Goal: Transaction & Acquisition: Purchase product/service

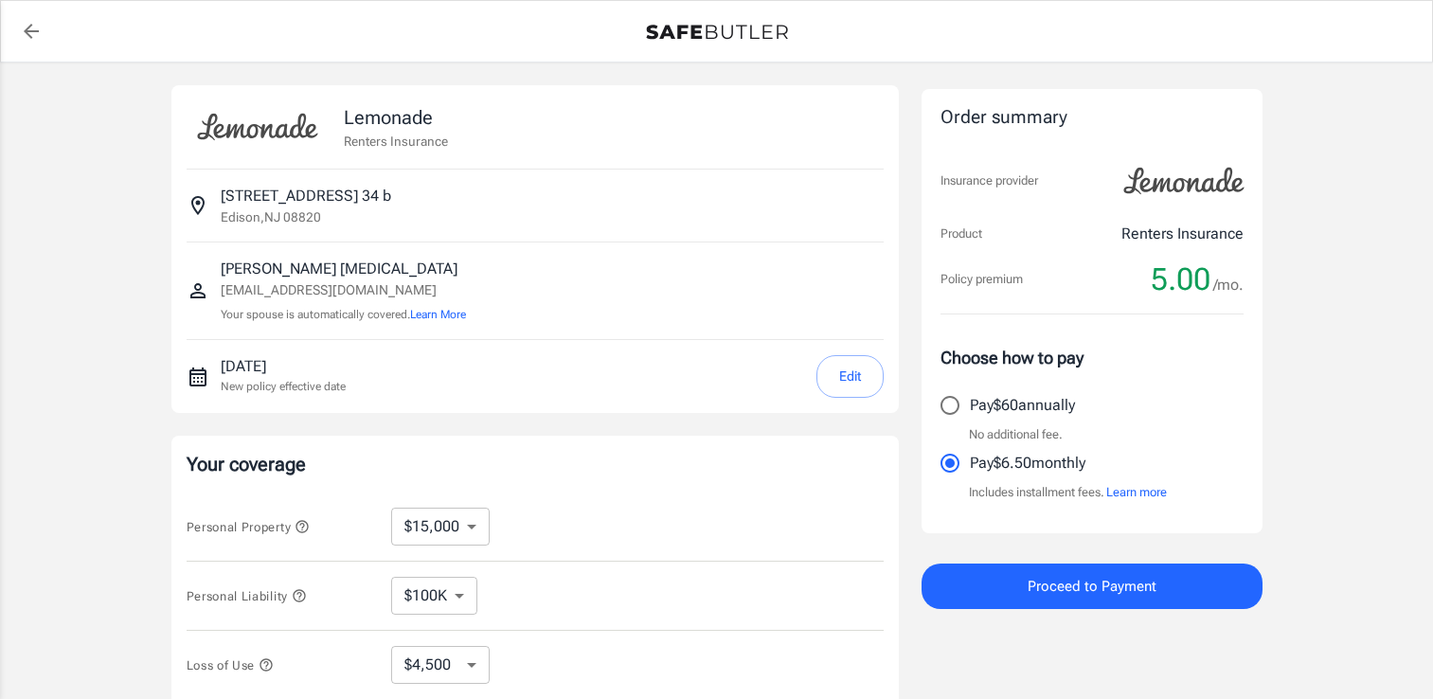
select select "15000"
select select "500"
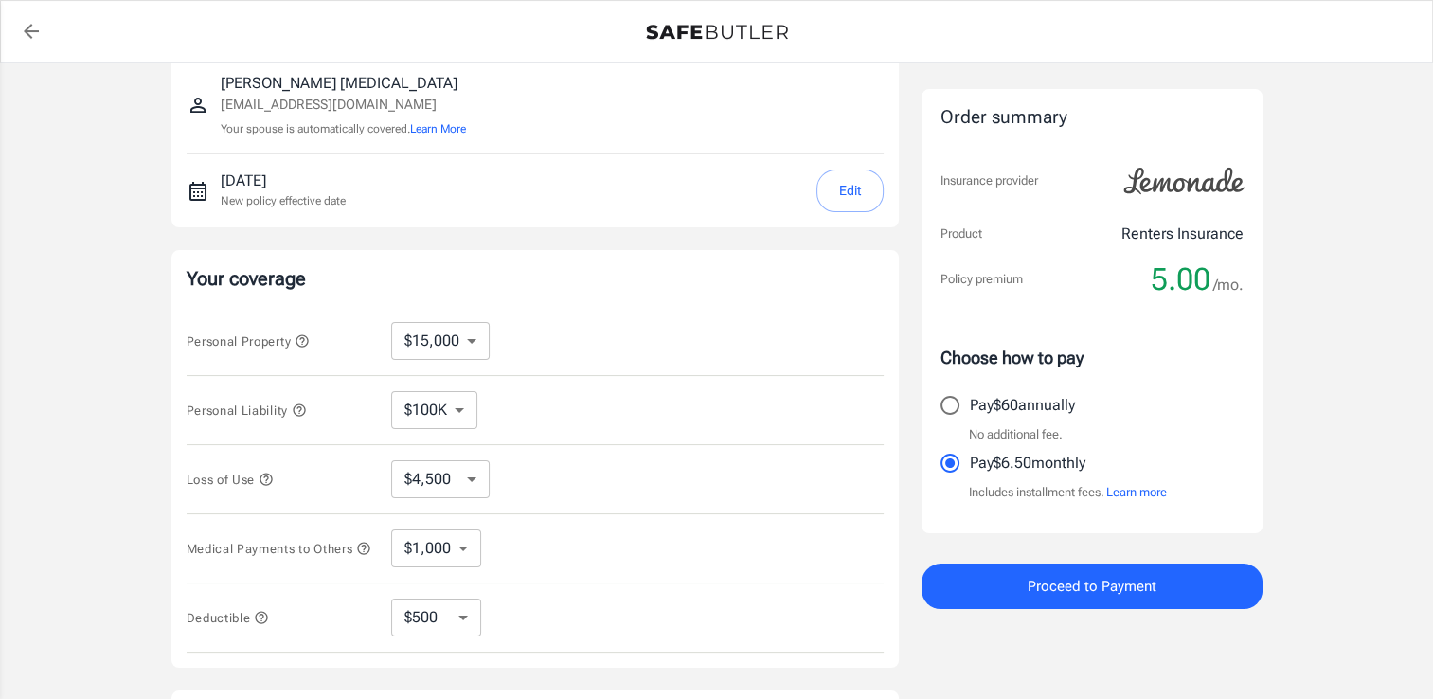
scroll to position [189, 0]
click at [465, 401] on select "$100K $200K $300K $400K $500K" at bounding box center [434, 406] width 86 height 38
select select "300000"
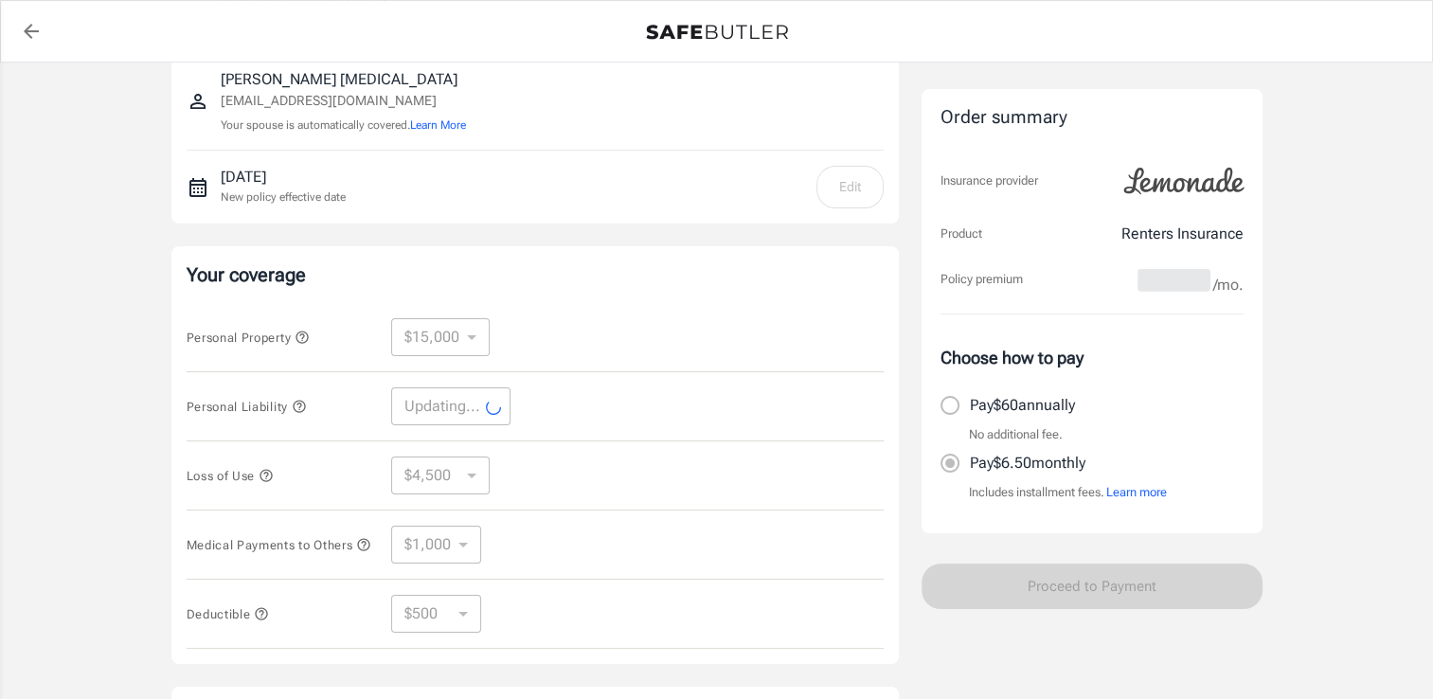
select select "300000"
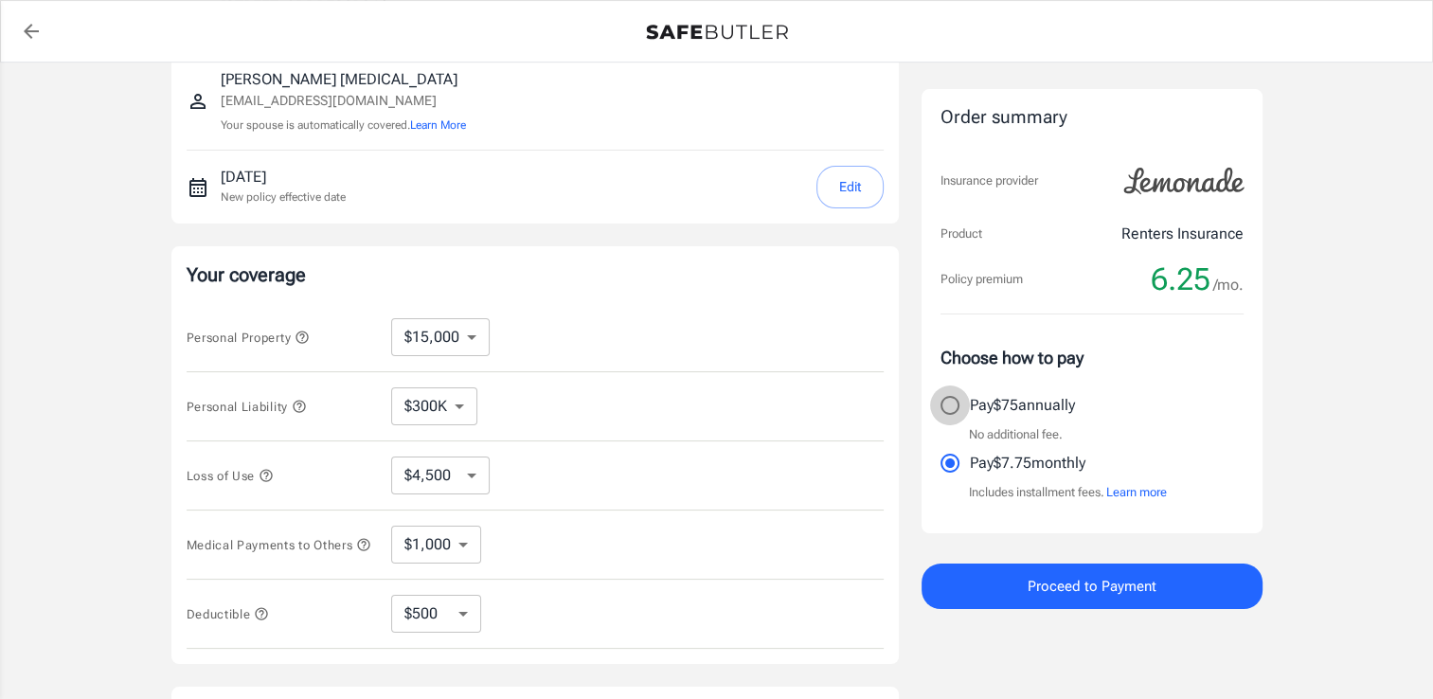
click at [957, 408] on input "Pay $75 annually" at bounding box center [950, 406] width 40 height 40
radio input "true"
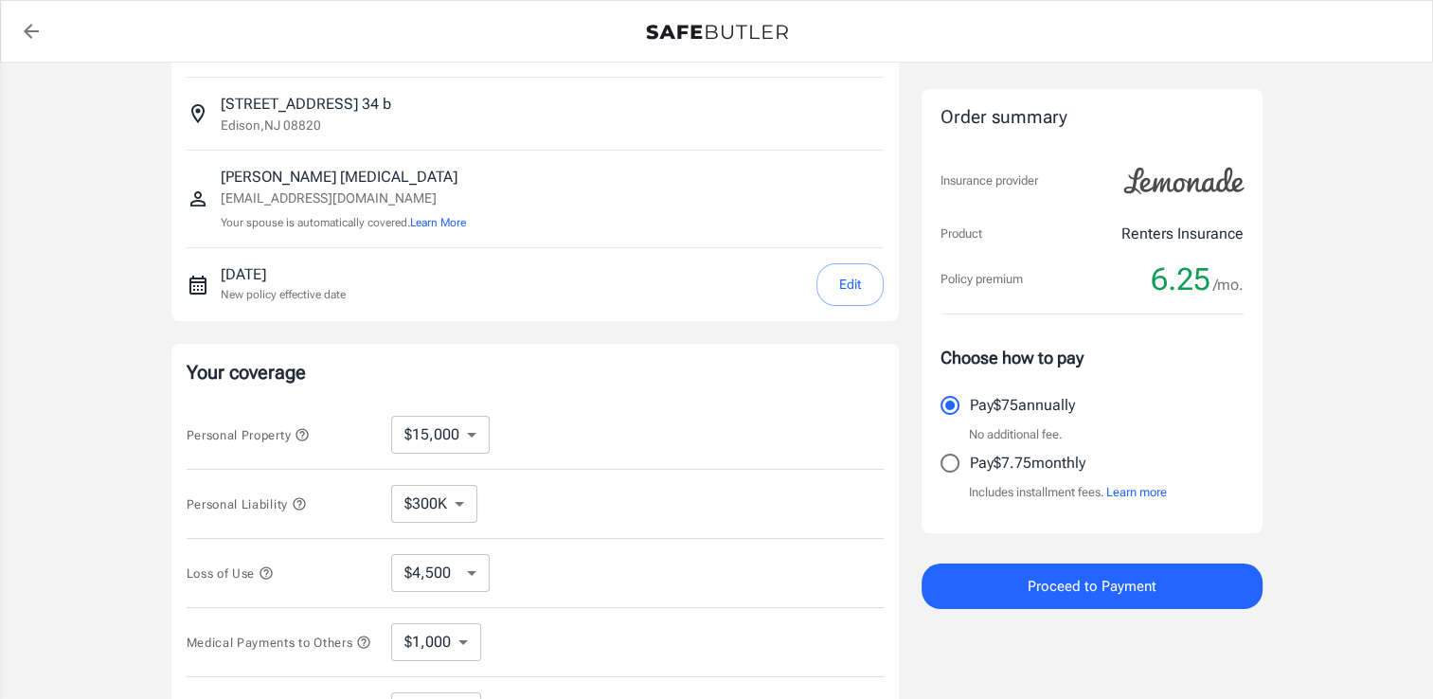
scroll to position [284, 0]
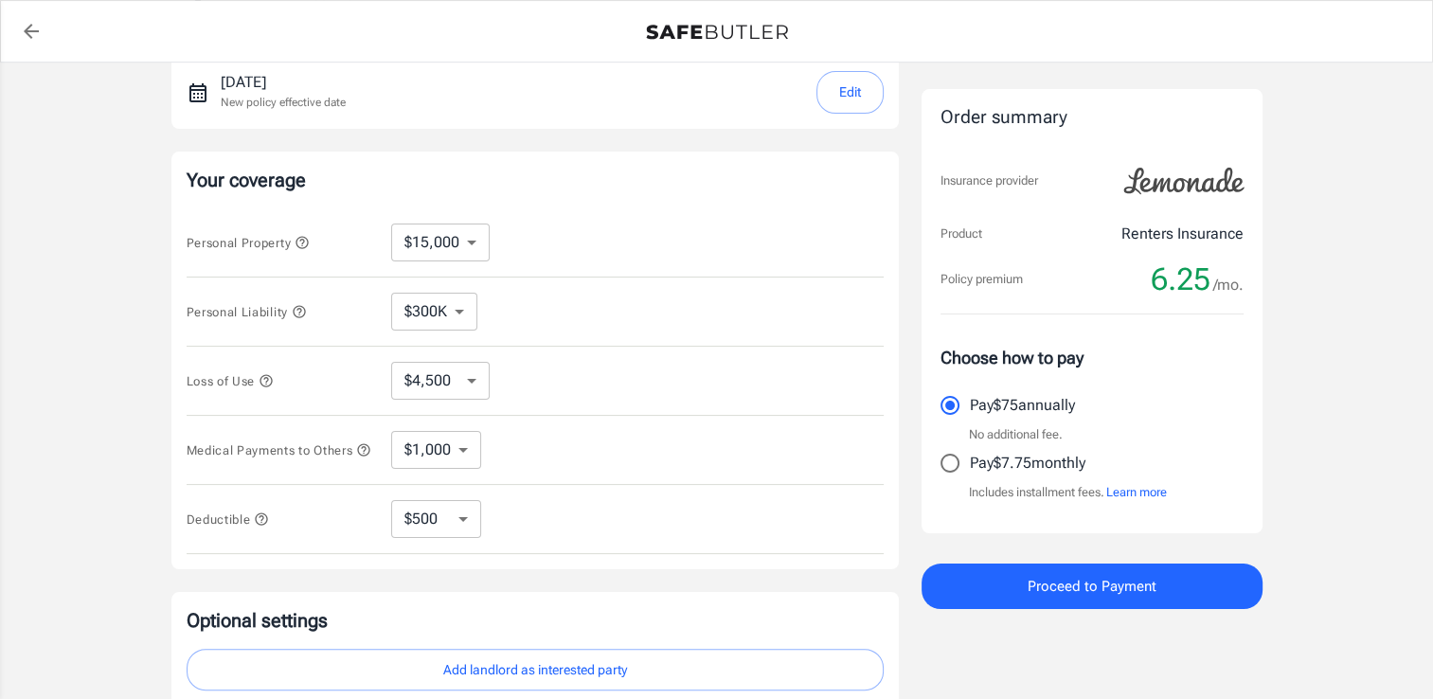
click at [477, 392] on select "$4,500 $7,500 $13,500 $22,500 $34,500 $55,500 $85,500 $130K $200K" at bounding box center [440, 381] width 99 height 38
select select "7500"
click at [474, 382] on select "$4,500 $7,500 $13,500 $22,500 $34,500 $55,500 $85,500 $130K $200K" at bounding box center [440, 381] width 99 height 38
select select "4500"
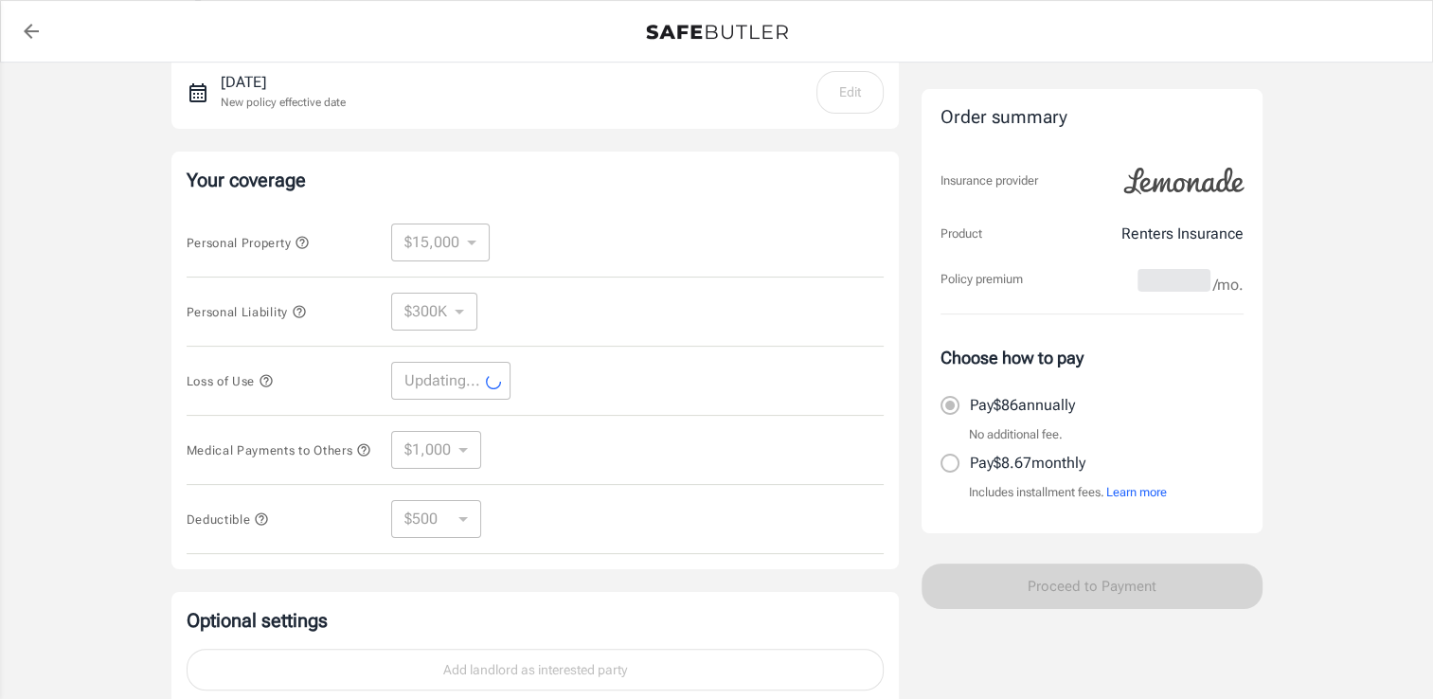
select select "4500"
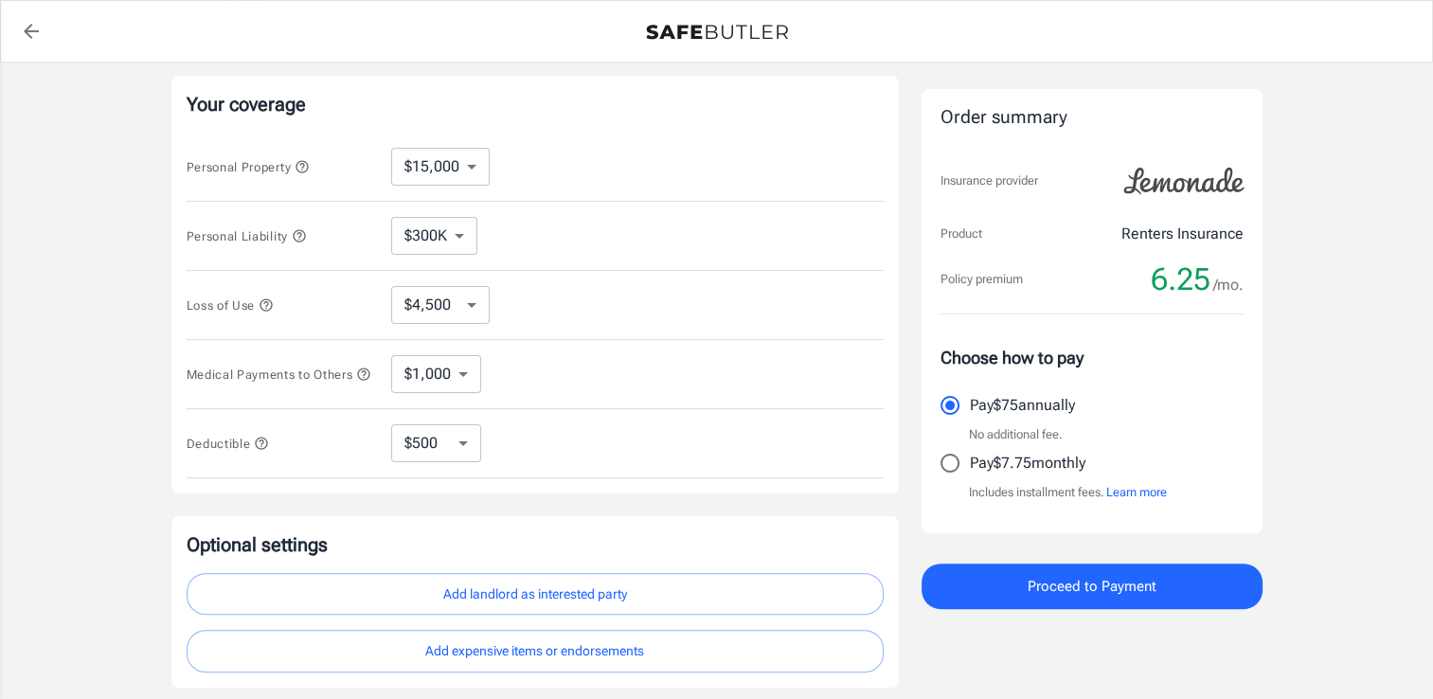
scroll to position [474, 0]
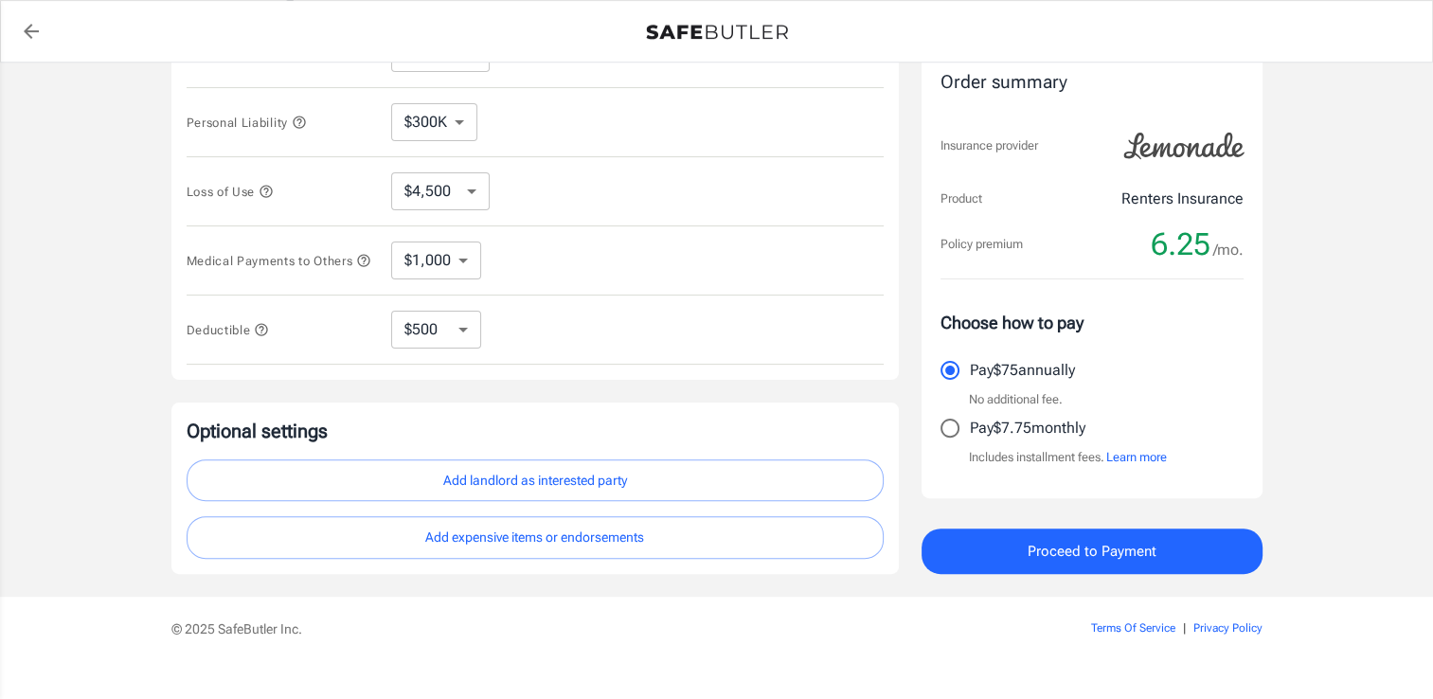
click at [561, 483] on button "Add landlord as interested party" at bounding box center [535, 480] width 697 height 43
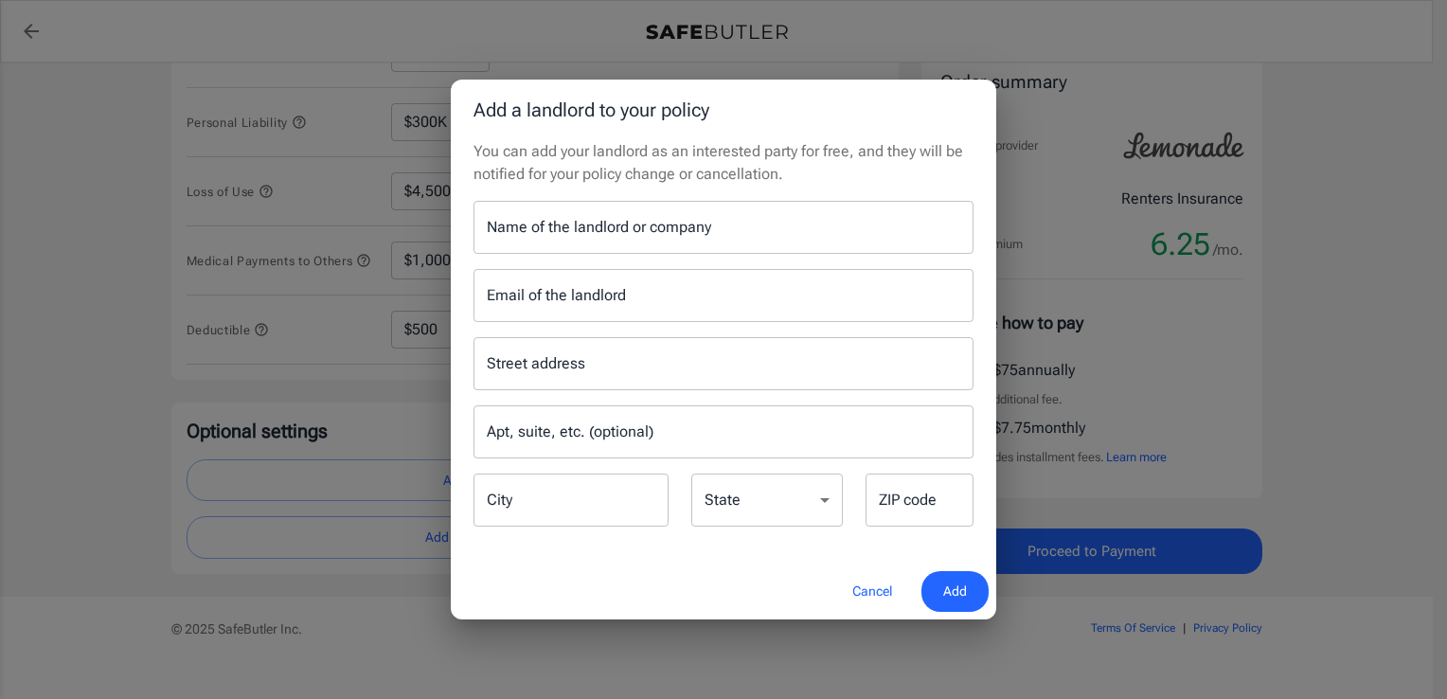
click at [685, 241] on input "Name of the landlord or company" at bounding box center [724, 227] width 500 height 53
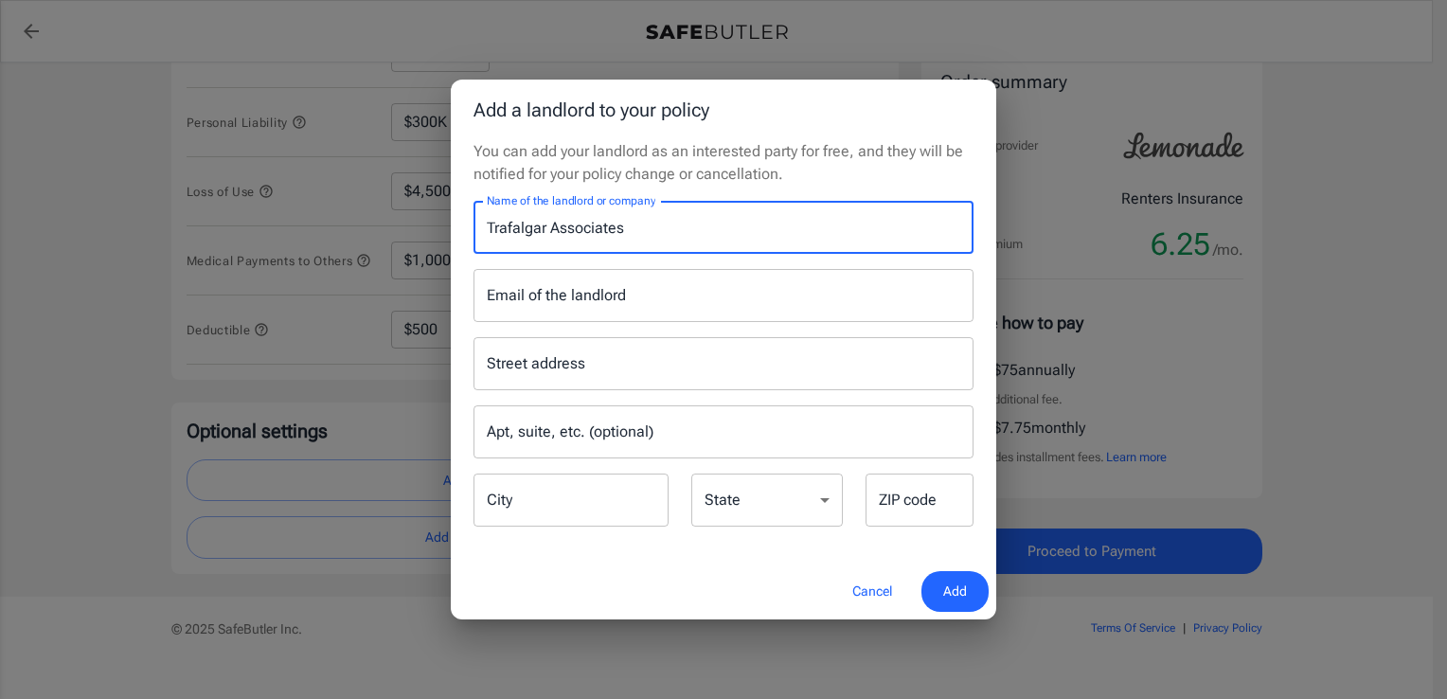
type input "Trafalgar Associates"
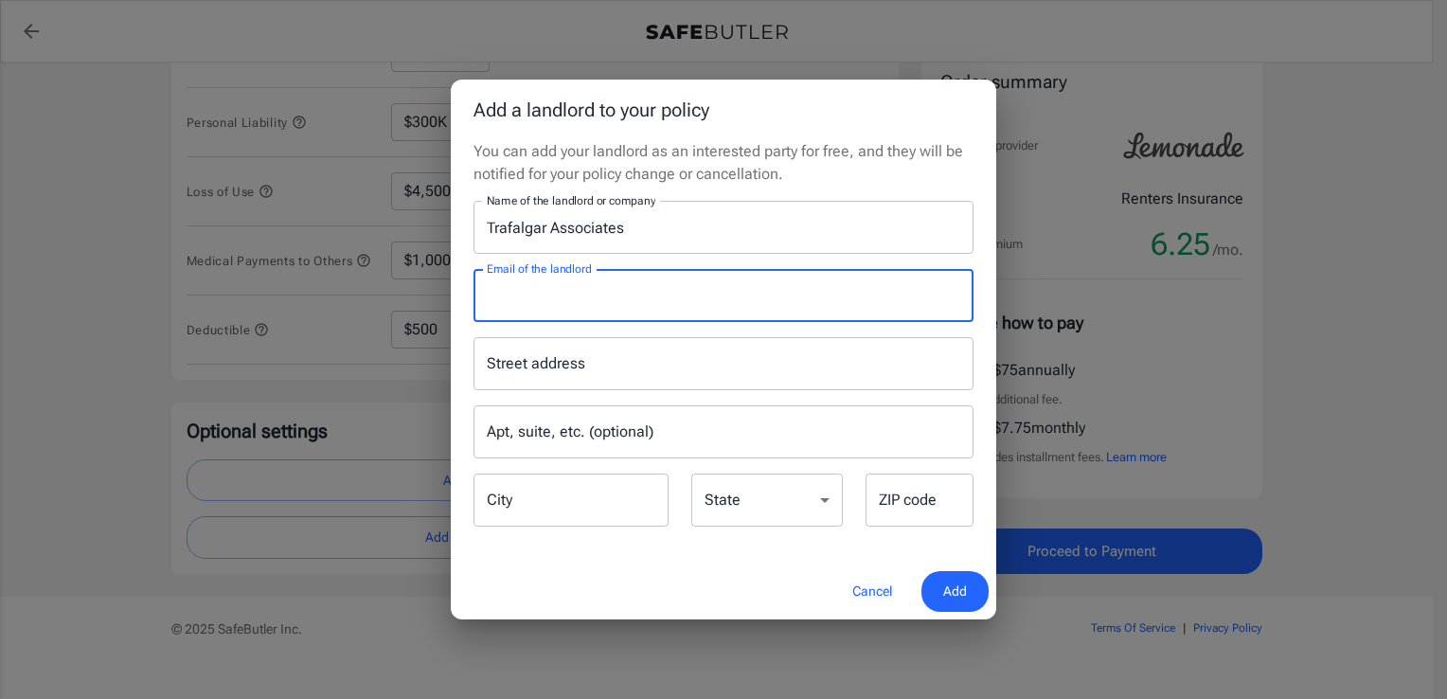
click at [674, 305] on input "Email of the landlord" at bounding box center [724, 295] width 500 height 53
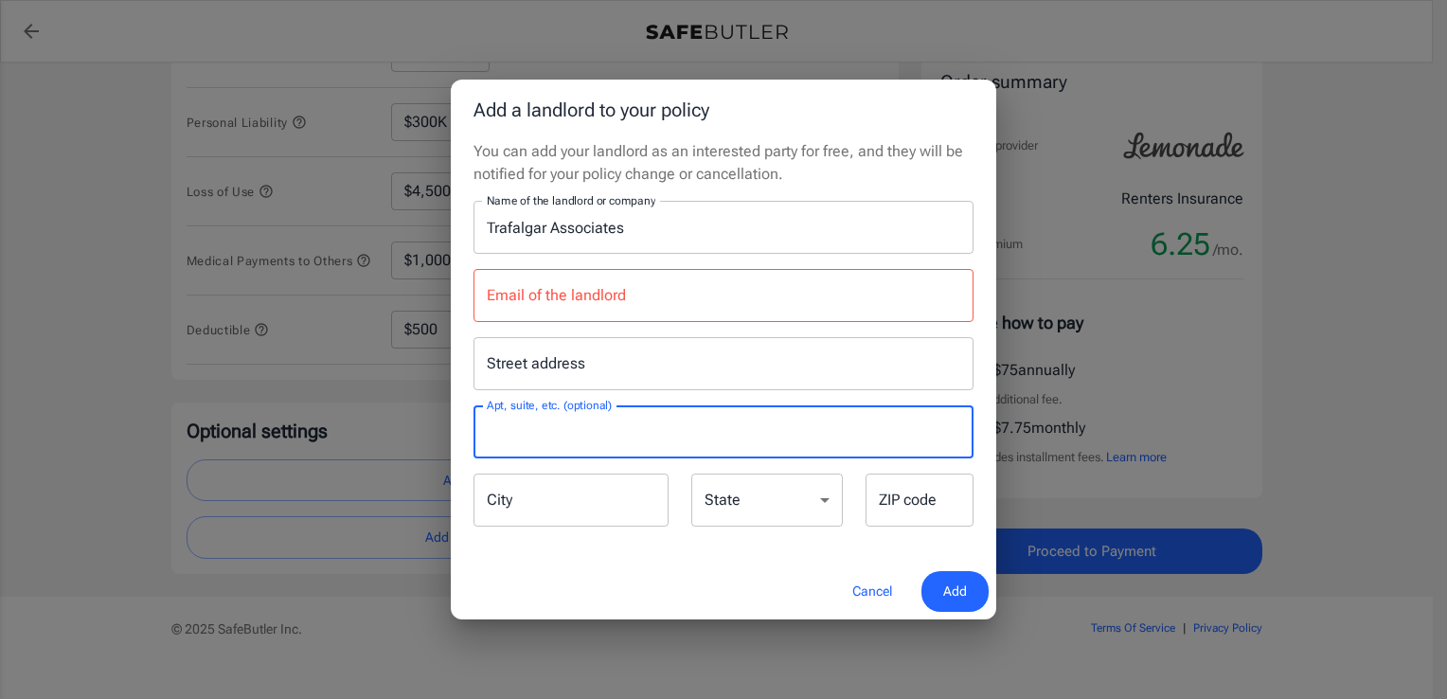
click at [488, 431] on input "Apt, suite, etc. (optional)" at bounding box center [724, 431] width 500 height 53
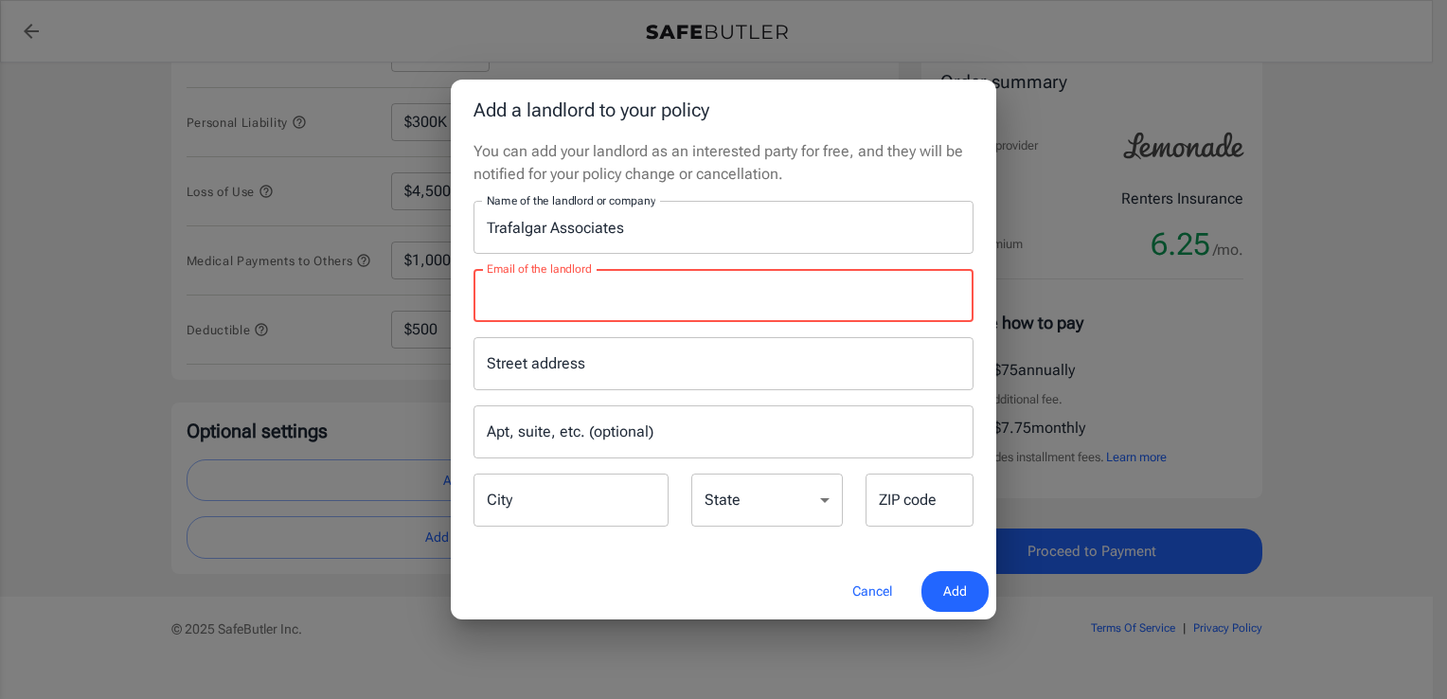
click at [633, 285] on input "Email of the landlord" at bounding box center [724, 295] width 500 height 53
click at [619, 301] on div "Email of the landlord Email of the landlord" at bounding box center [724, 295] width 500 height 53
click at [558, 280] on input "Email of the landlord" at bounding box center [724, 295] width 500 height 53
click at [879, 591] on button "Cancel" at bounding box center [872, 591] width 83 height 41
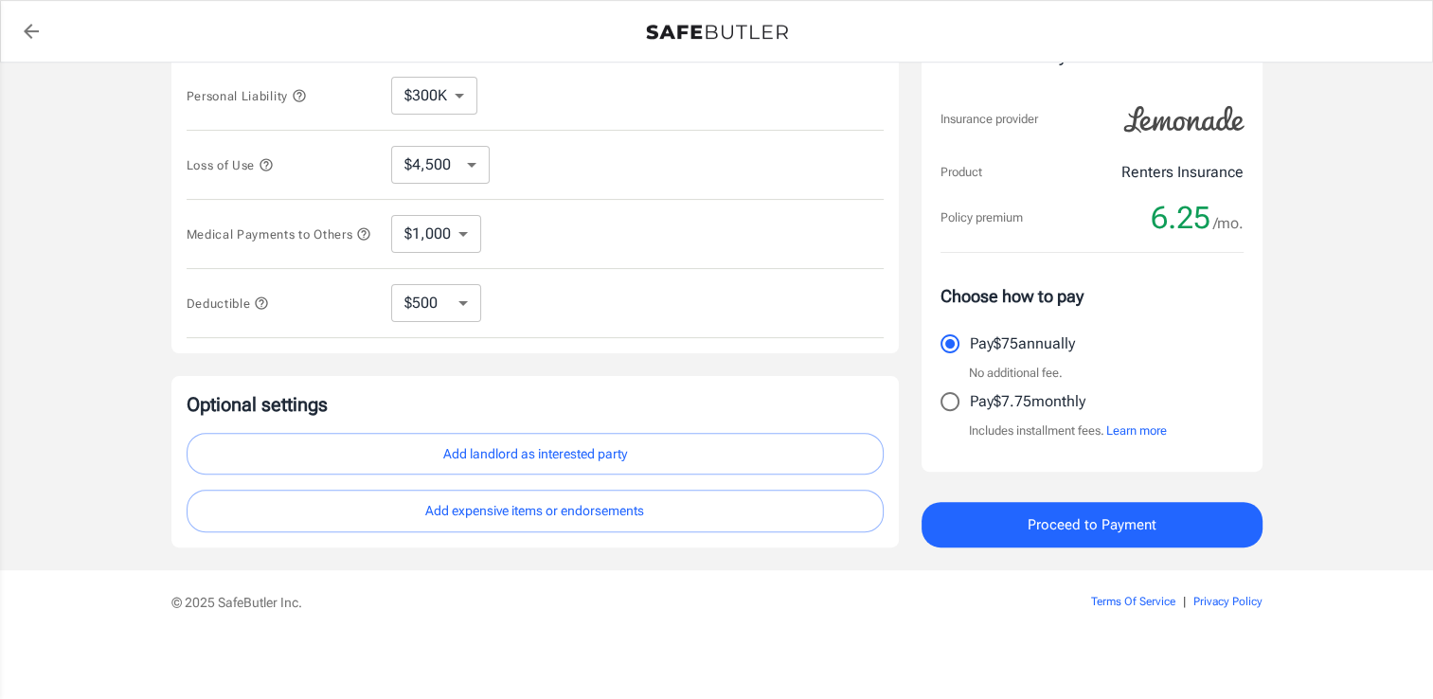
scroll to position [508, 0]
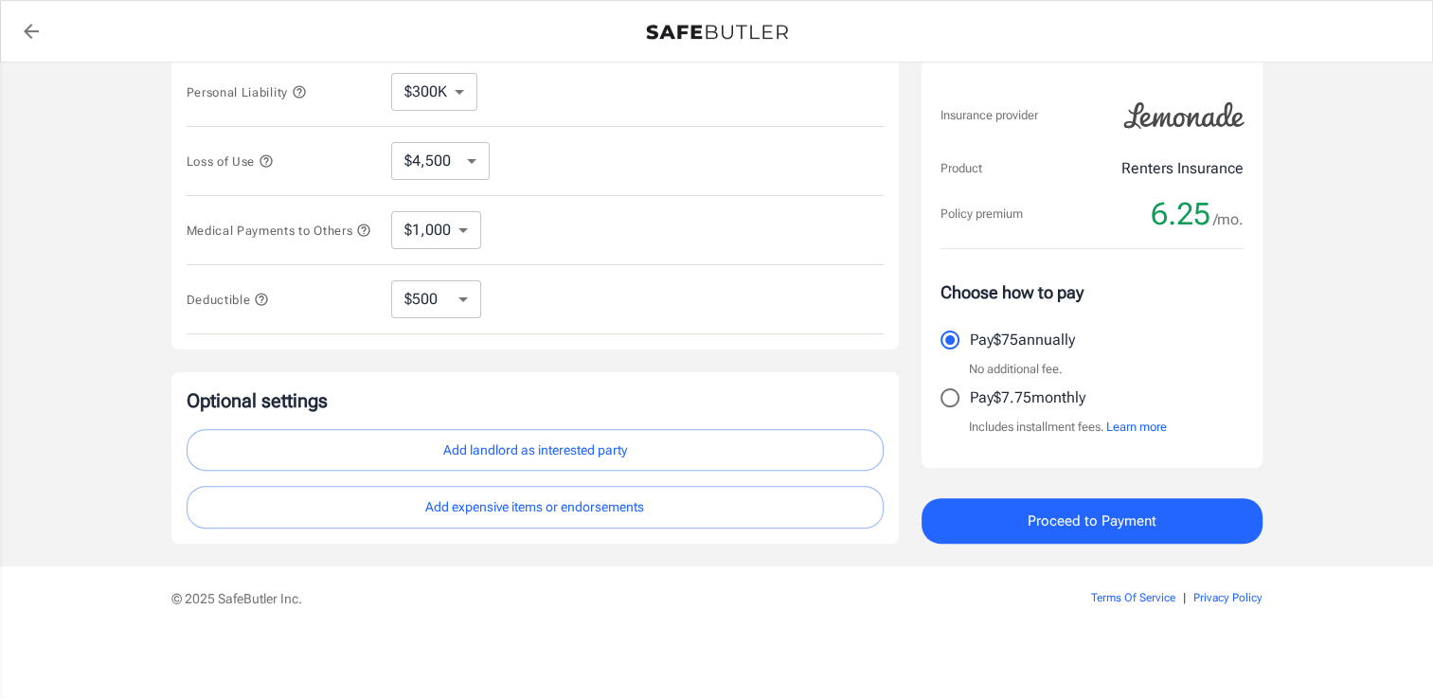
click at [516, 459] on button "Add landlord as interested party" at bounding box center [535, 450] width 697 height 43
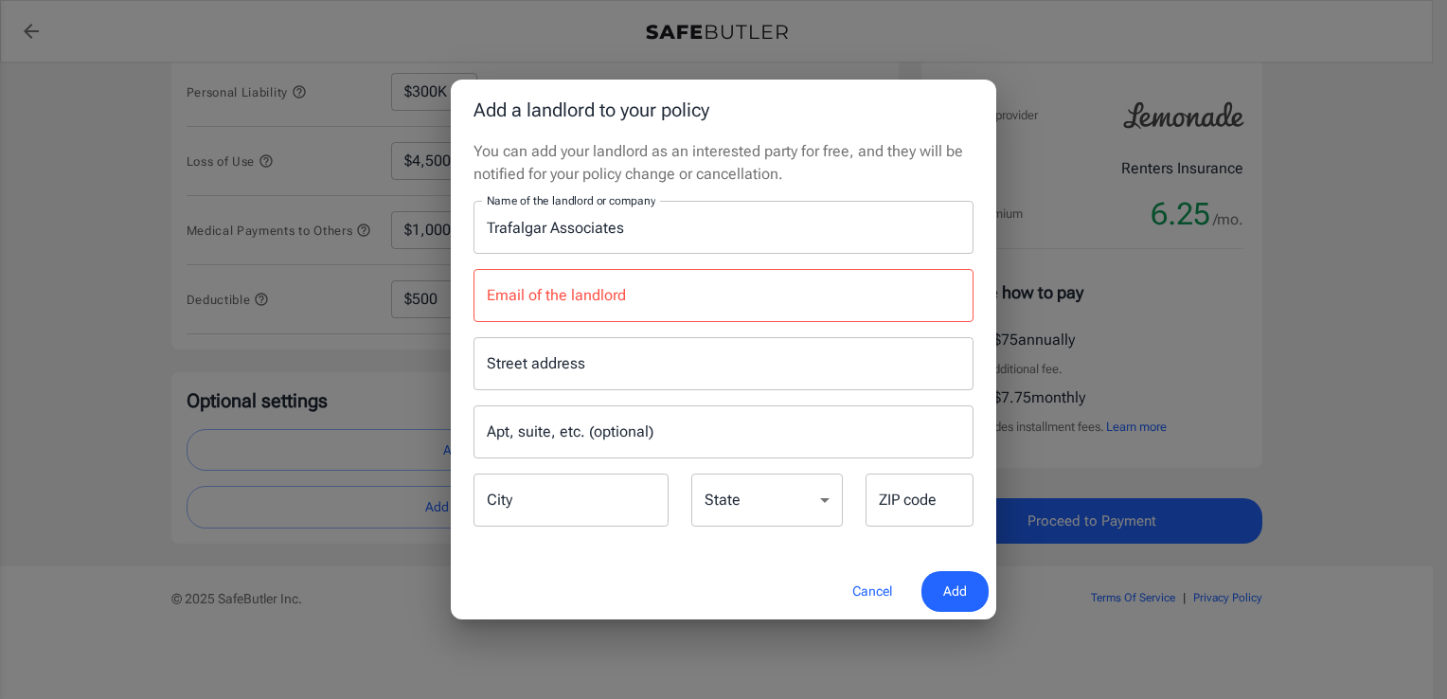
click at [520, 296] on input "Email of the landlord" at bounding box center [724, 295] width 500 height 53
click at [629, 303] on input "Email of the landlord" at bounding box center [724, 295] width 500 height 53
click at [537, 303] on input "Email of the landlord" at bounding box center [724, 295] width 500 height 53
click at [577, 304] on input "Email of the landlord" at bounding box center [724, 295] width 500 height 53
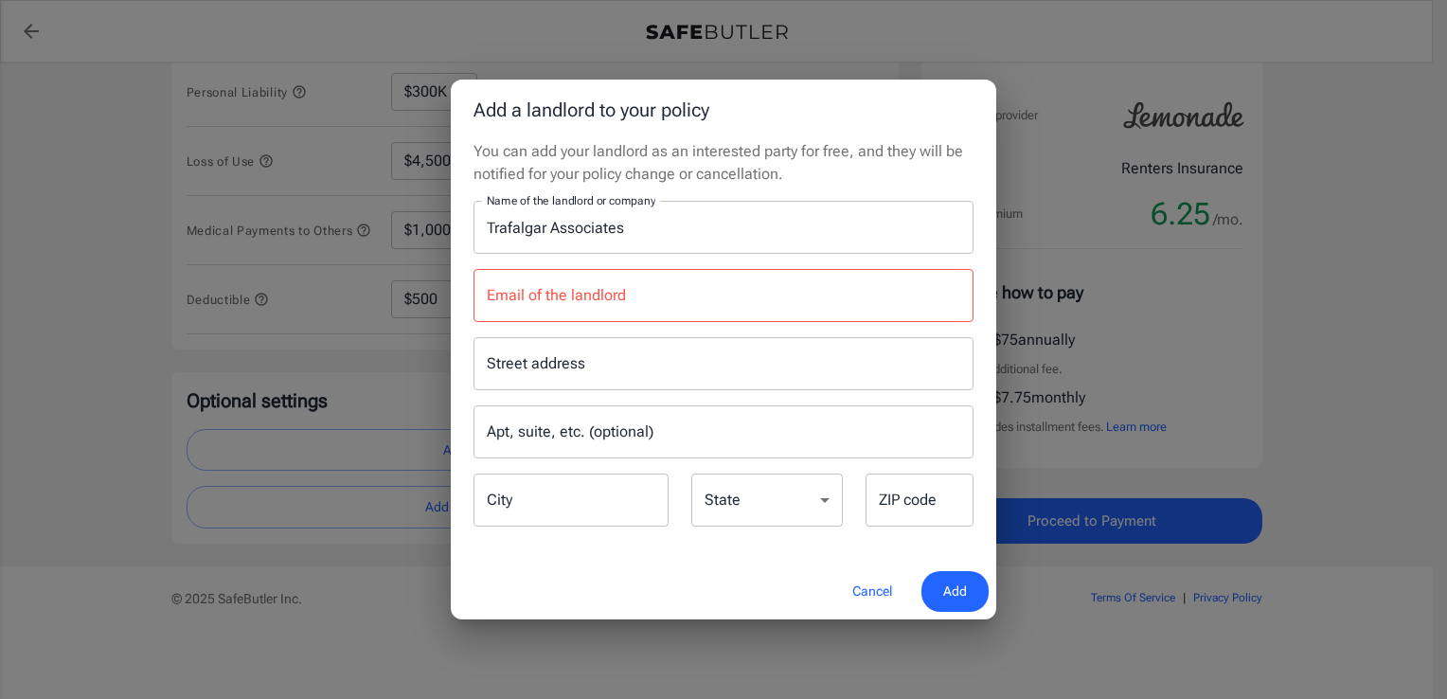
click at [744, 299] on input "Email of the landlord" at bounding box center [724, 295] width 500 height 53
drag, startPoint x: 1186, startPoint y: 242, endPoint x: 1176, endPoint y: 259, distance: 18.7
click at [1186, 242] on div "Add a landlord to your policy You can add your landlord as an interested party …" at bounding box center [723, 349] width 1447 height 699
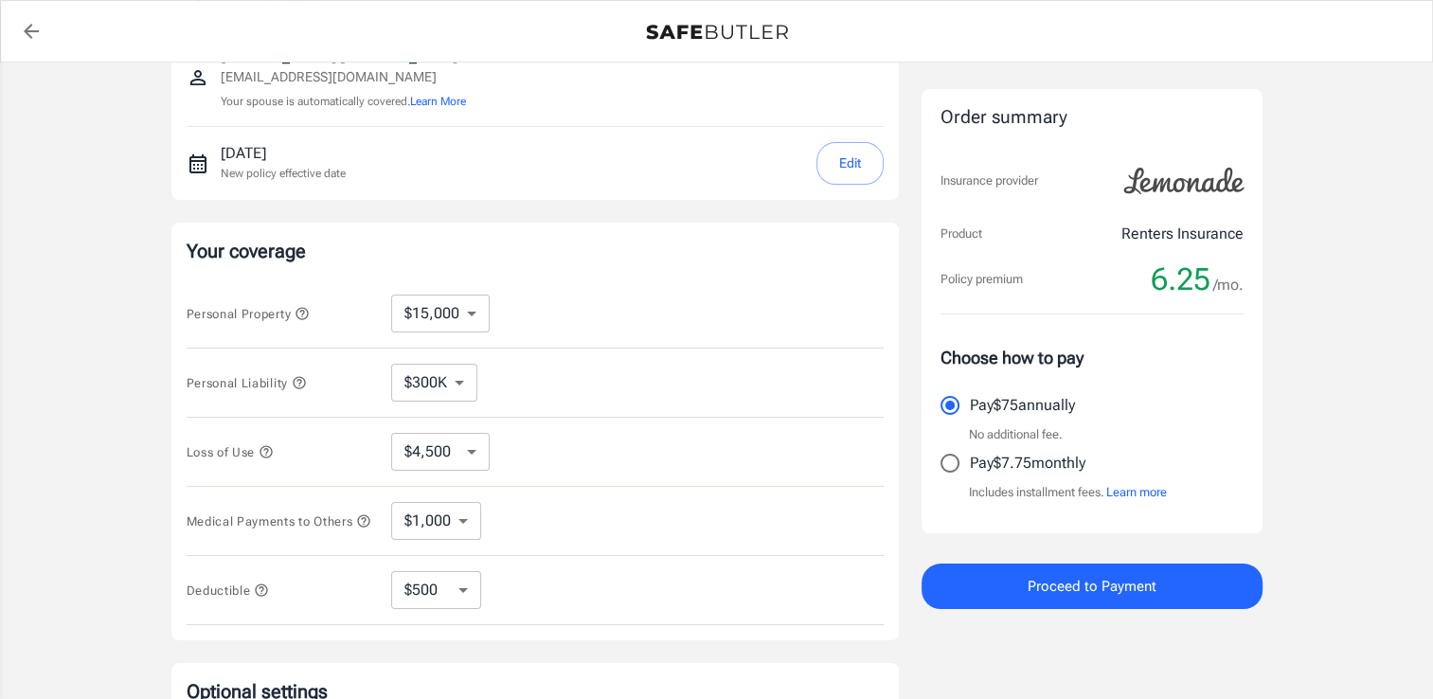
scroll to position [413, 0]
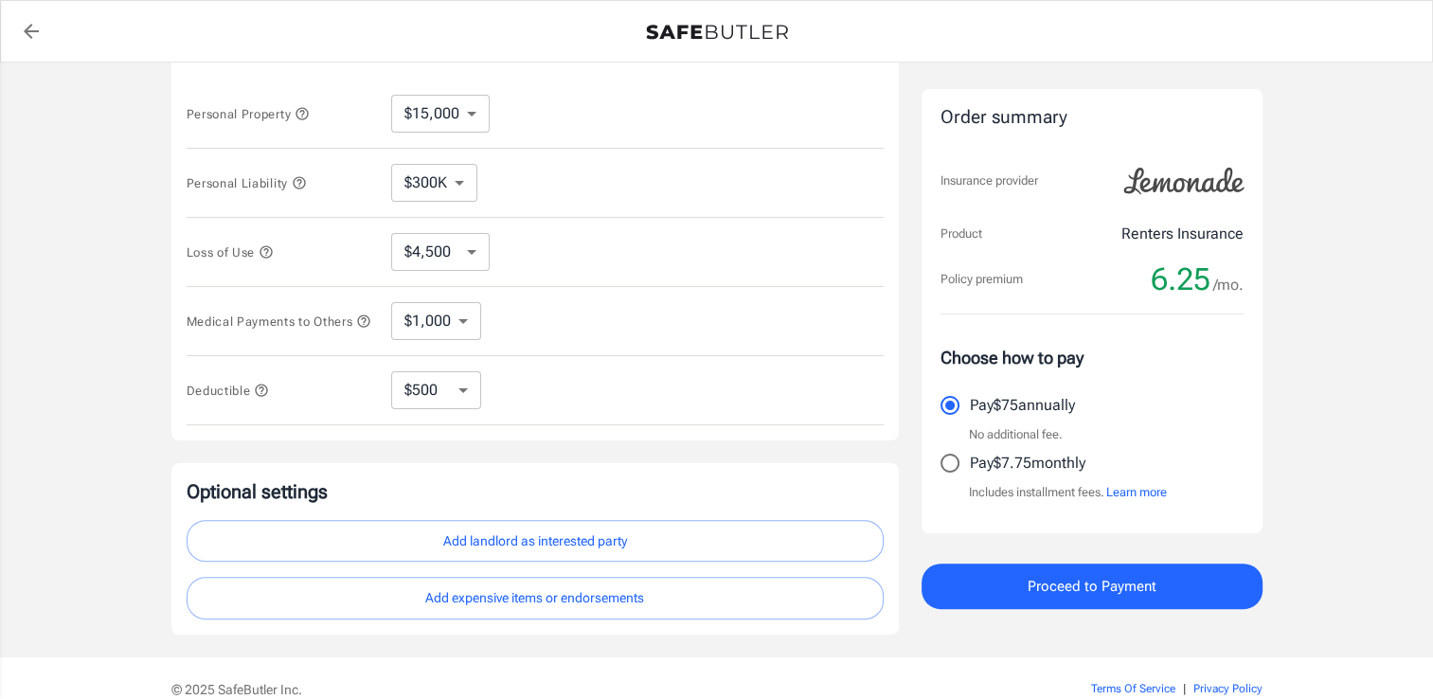
click at [458, 406] on select "$250 $500 $1,000 $2,500" at bounding box center [436, 390] width 90 height 38
click at [570, 408] on div "Deductible $250 $500 $1,000 $2,500 ​" at bounding box center [535, 390] width 697 height 69
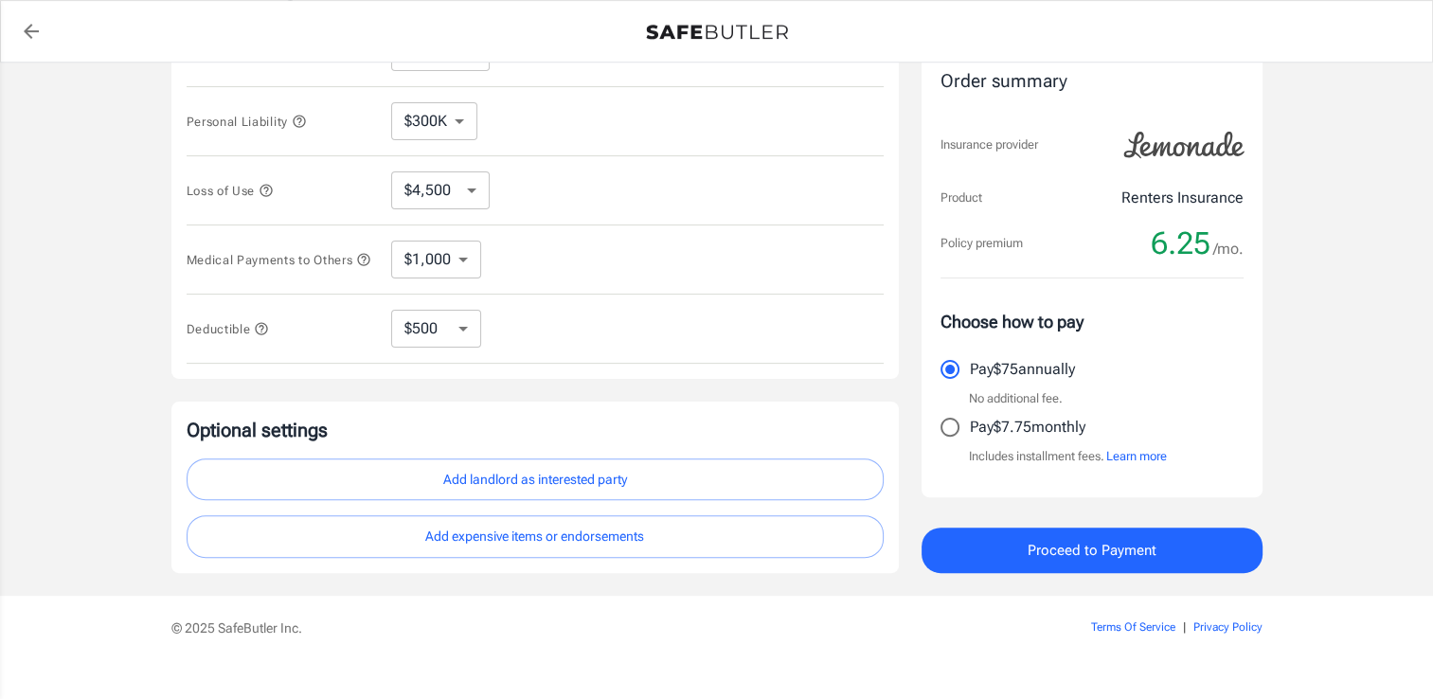
scroll to position [508, 0]
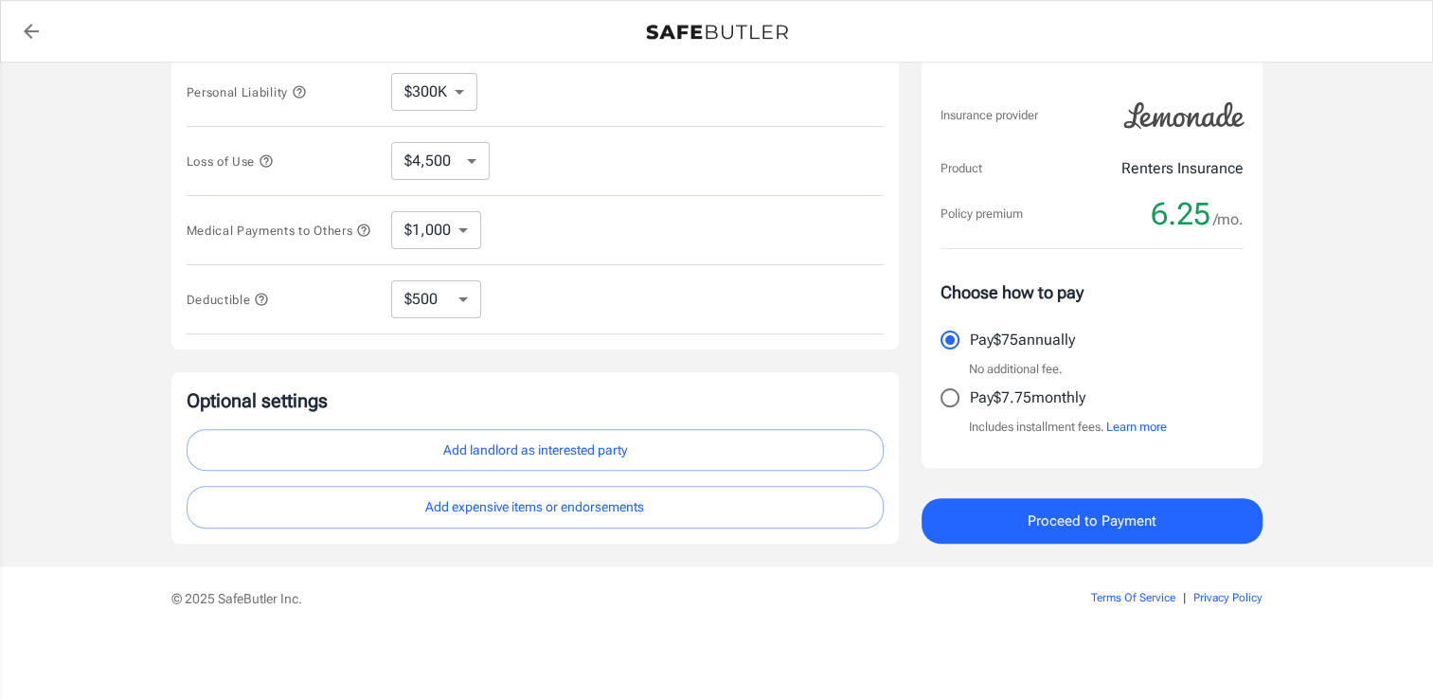
click at [620, 463] on button "Add landlord as interested party" at bounding box center [535, 450] width 697 height 43
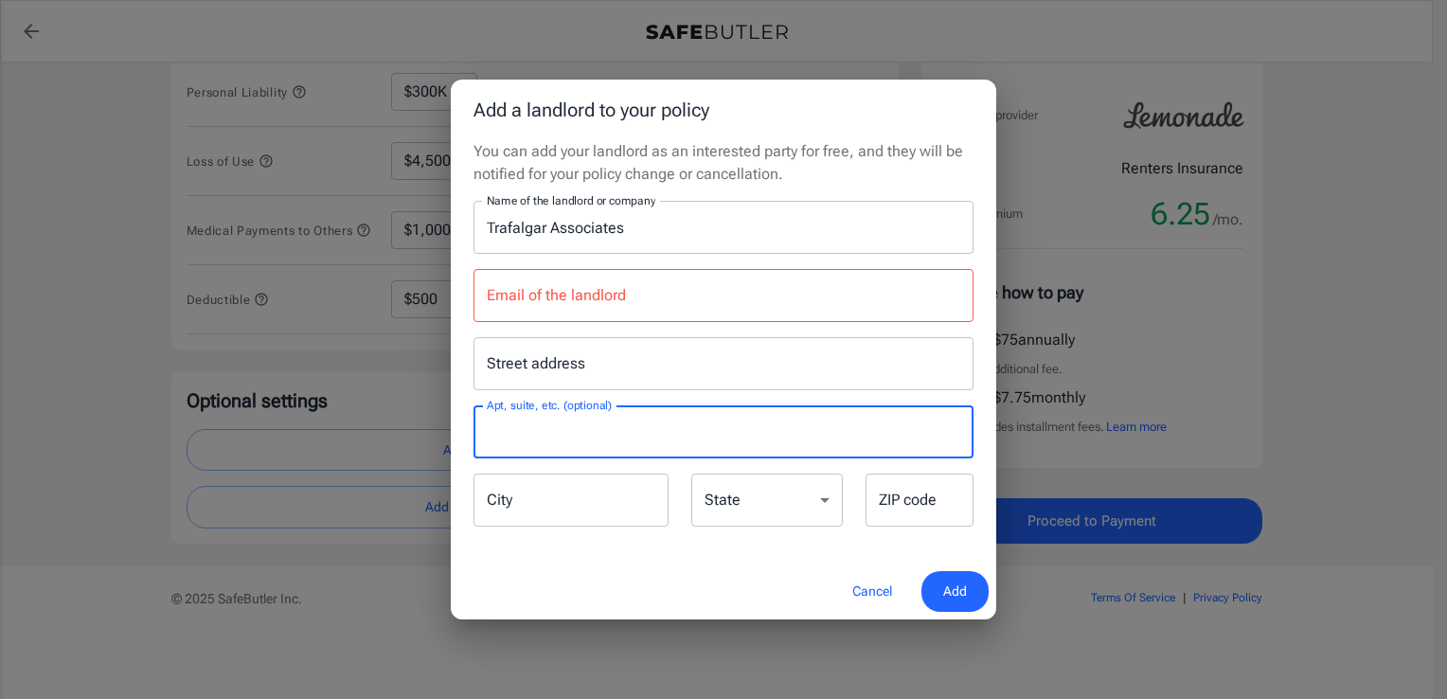
click at [591, 442] on input "Apt, suite, etc. (optional)" at bounding box center [724, 431] width 500 height 53
click at [1228, 372] on div "Add a landlord to your policy You can add your landlord as an interested party …" at bounding box center [723, 349] width 1447 height 699
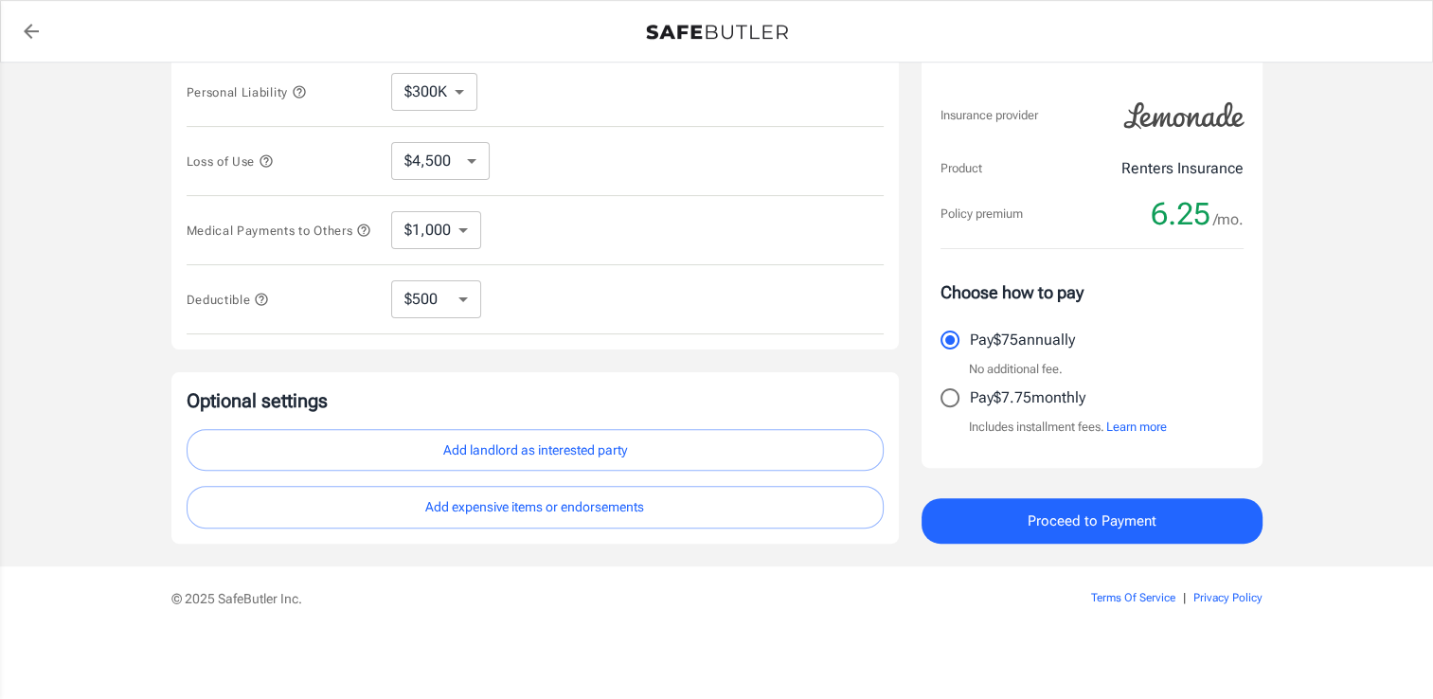
click at [390, 435] on button "Add landlord as interested party" at bounding box center [535, 450] width 697 height 43
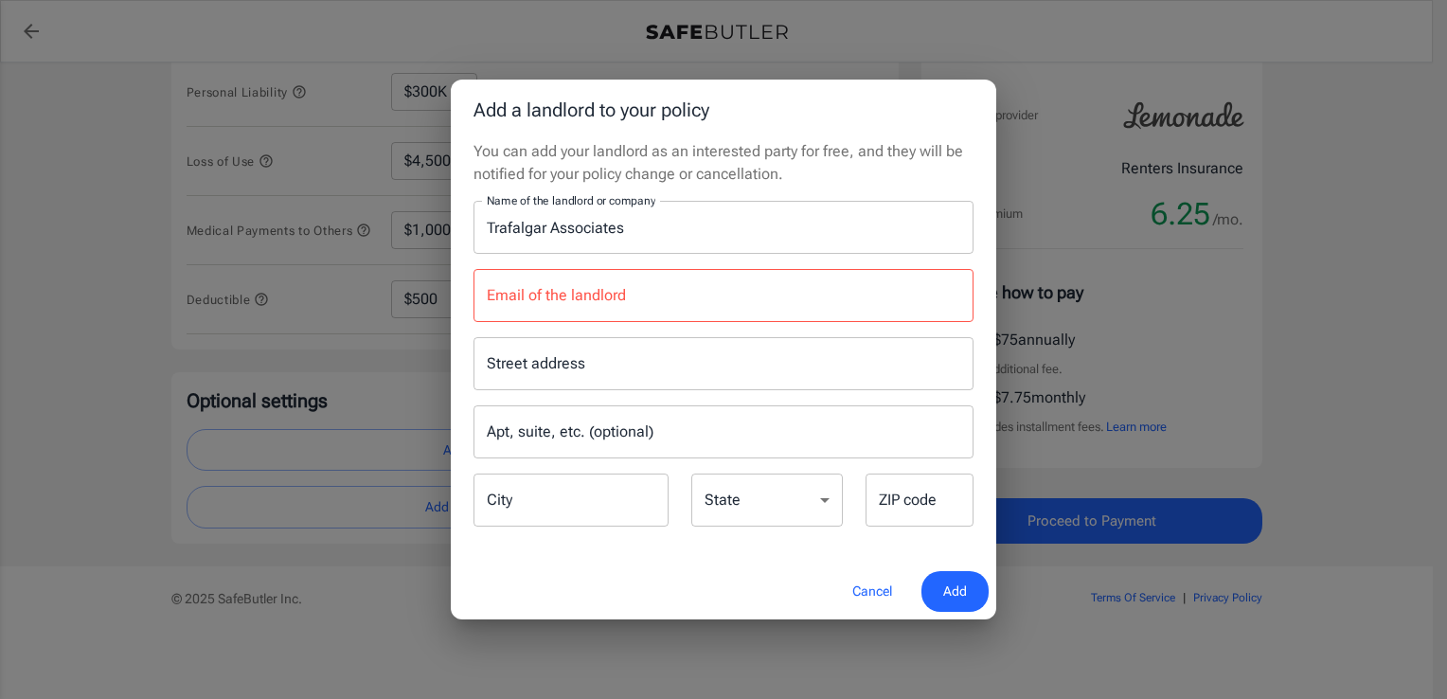
click at [658, 437] on input "Apt, suite, etc. (optional)" at bounding box center [724, 431] width 500 height 53
click at [864, 600] on button "Cancel" at bounding box center [872, 591] width 83 height 41
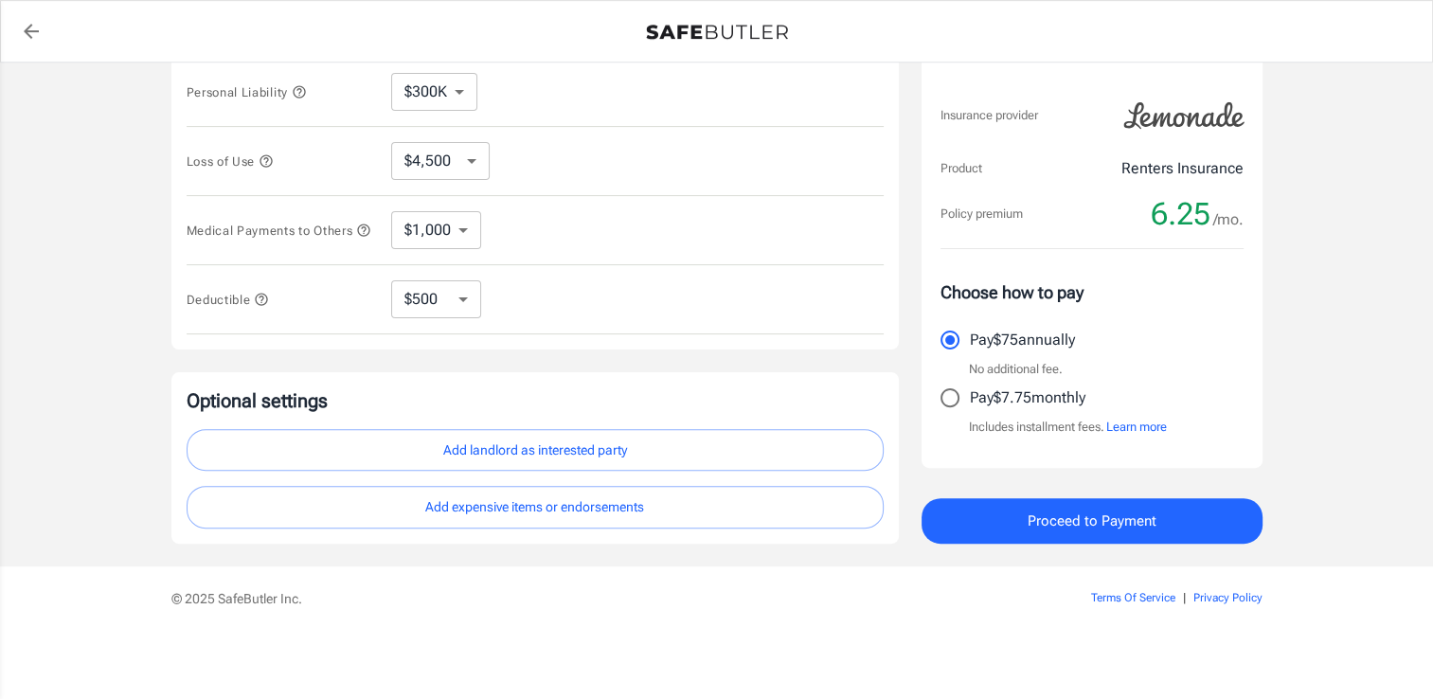
click at [624, 445] on button "Add landlord as interested party" at bounding box center [535, 450] width 697 height 43
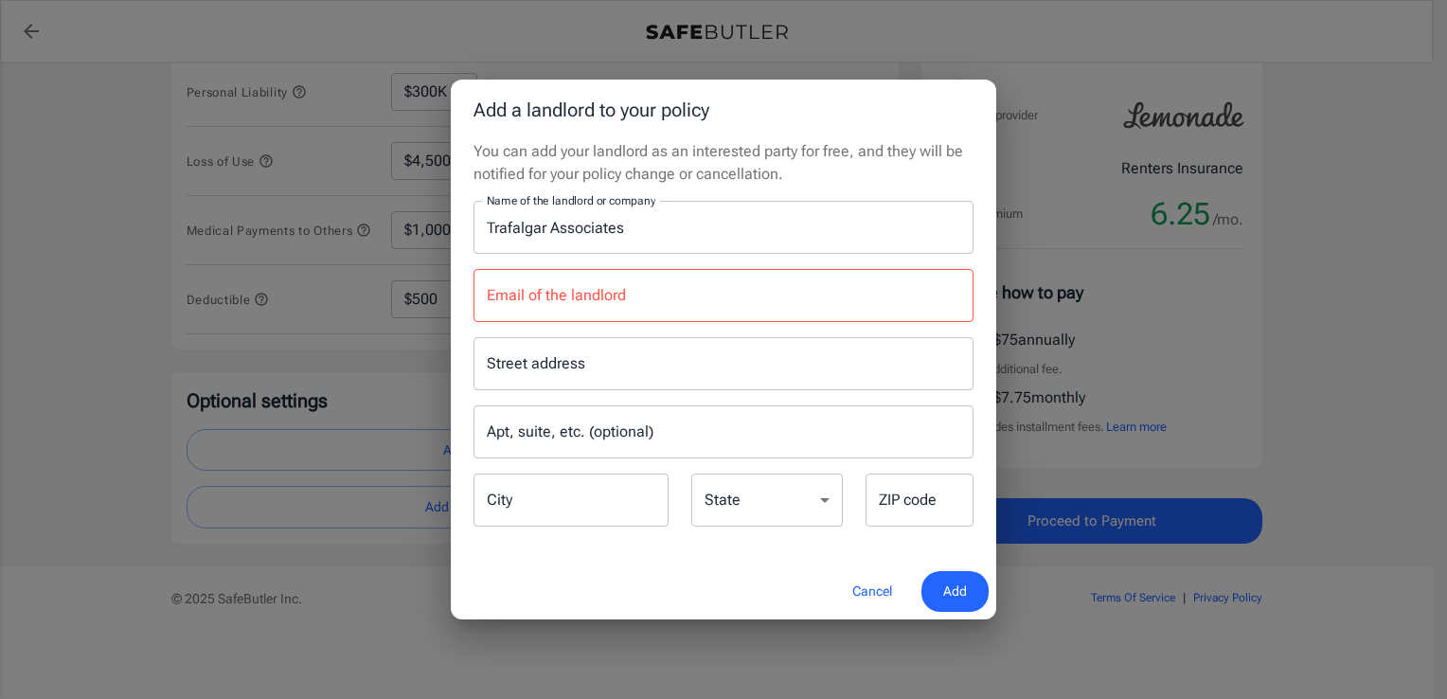
click at [580, 367] on input "Street address" at bounding box center [723, 364] width 483 height 36
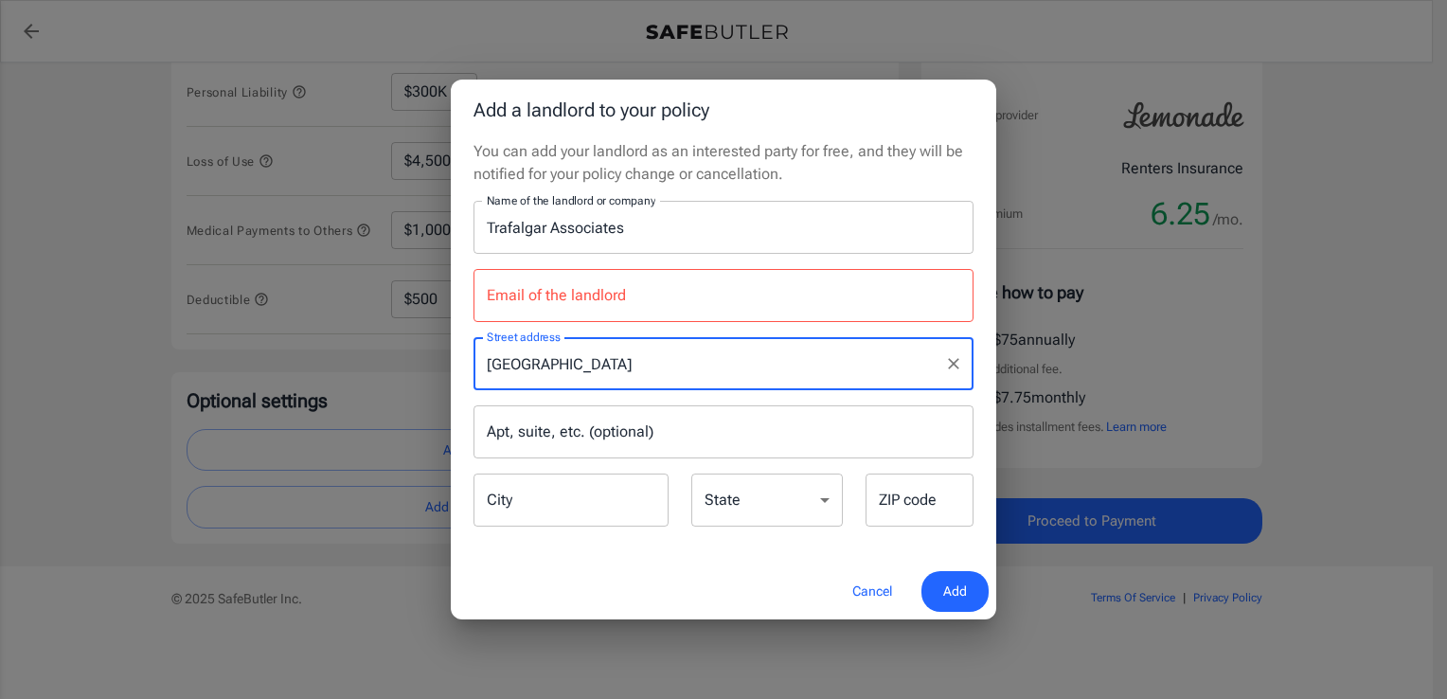
type input "[GEOGRAPHIC_DATA]"
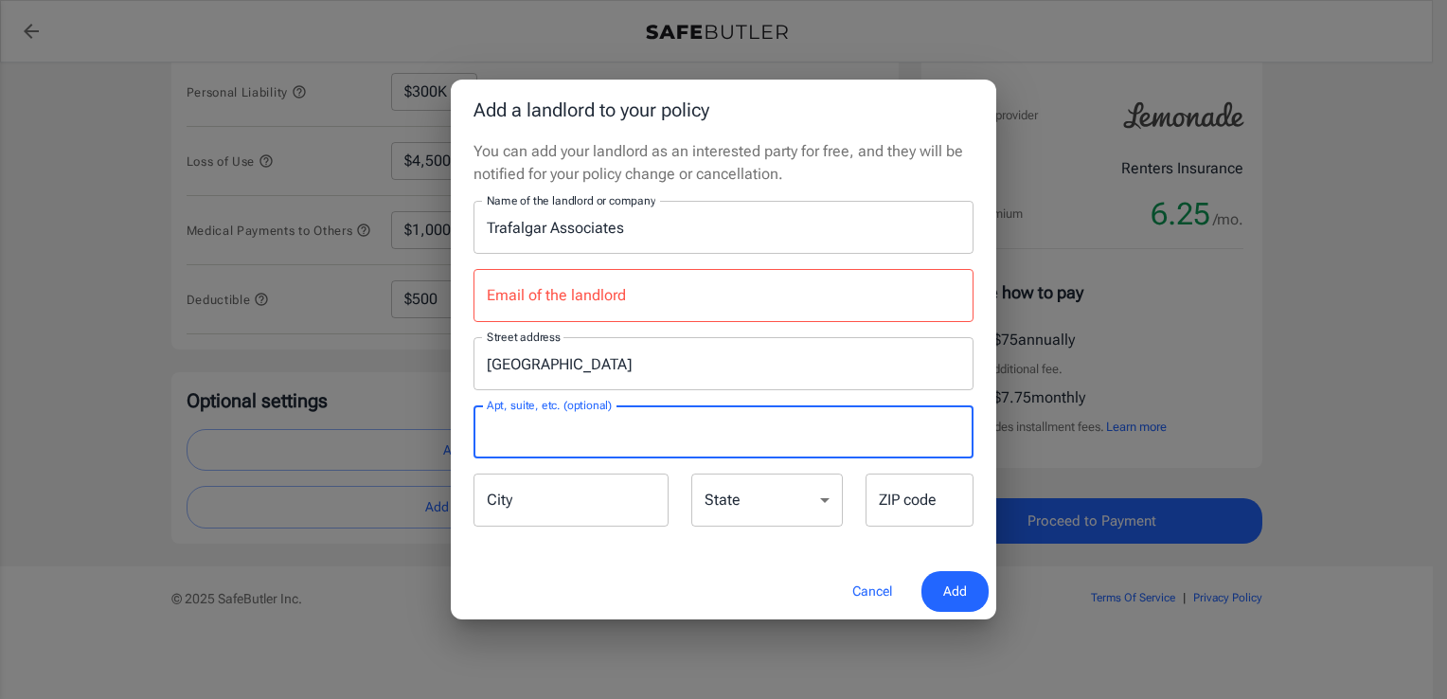
drag, startPoint x: 615, startPoint y: 438, endPoint x: 628, endPoint y: 438, distance: 13.3
click at [615, 438] on input "Apt, suite, etc. (optional)" at bounding box center [724, 431] width 500 height 53
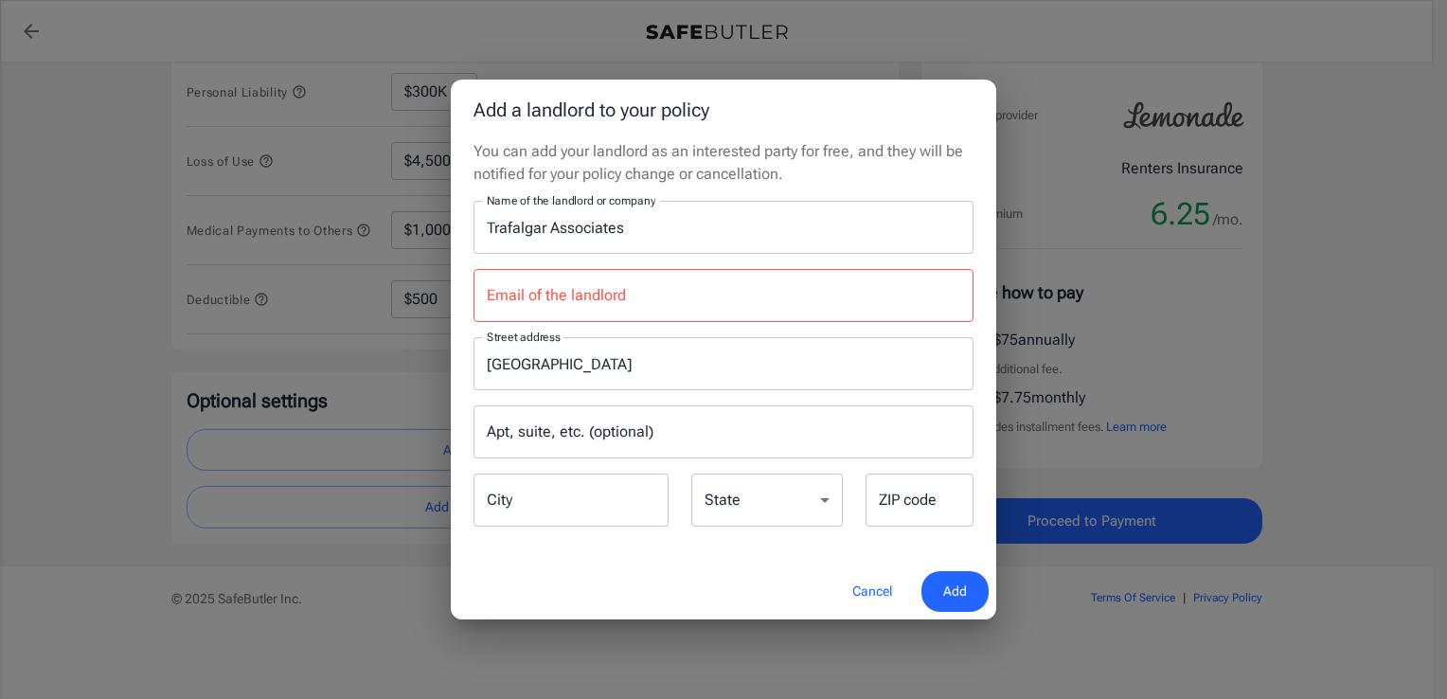
click at [1340, 453] on div "Add a landlord to your policy You can add your landlord as an interested party …" at bounding box center [723, 349] width 1447 height 699
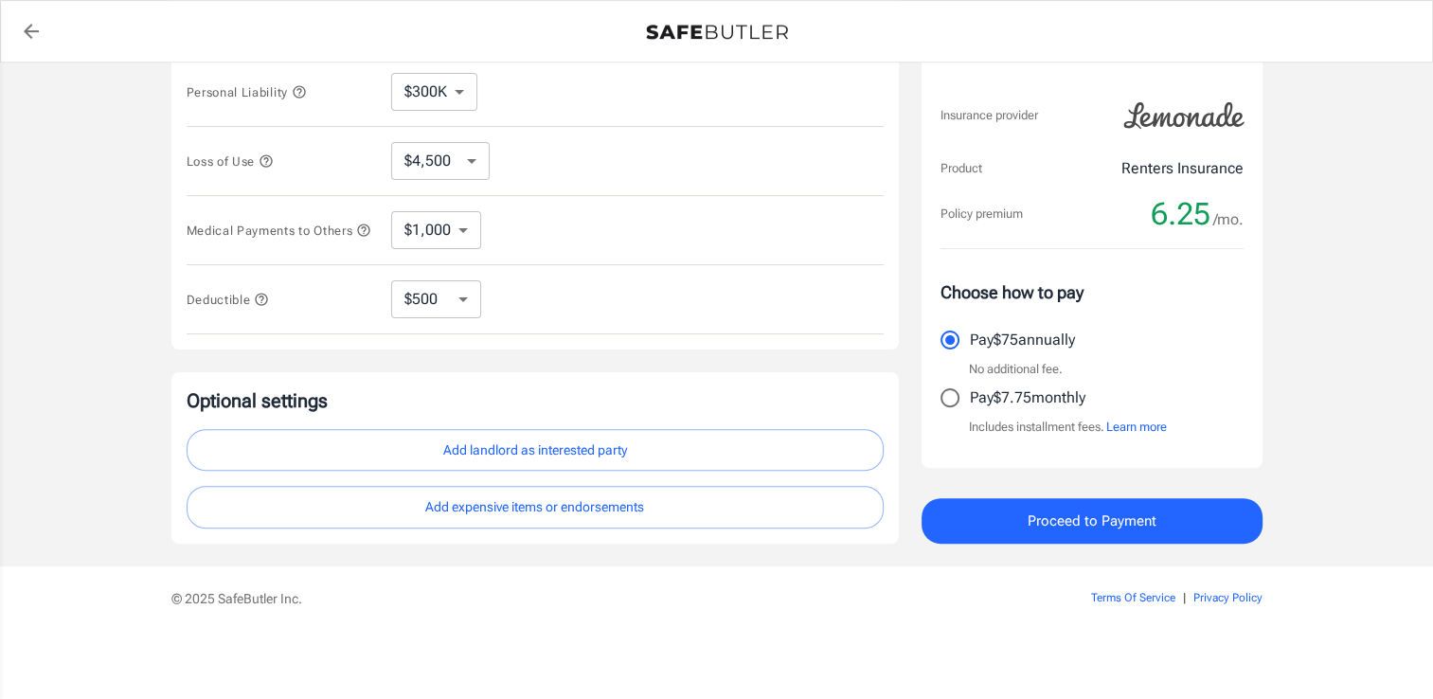
click at [594, 457] on button "Add landlord as interested party" at bounding box center [535, 450] width 697 height 43
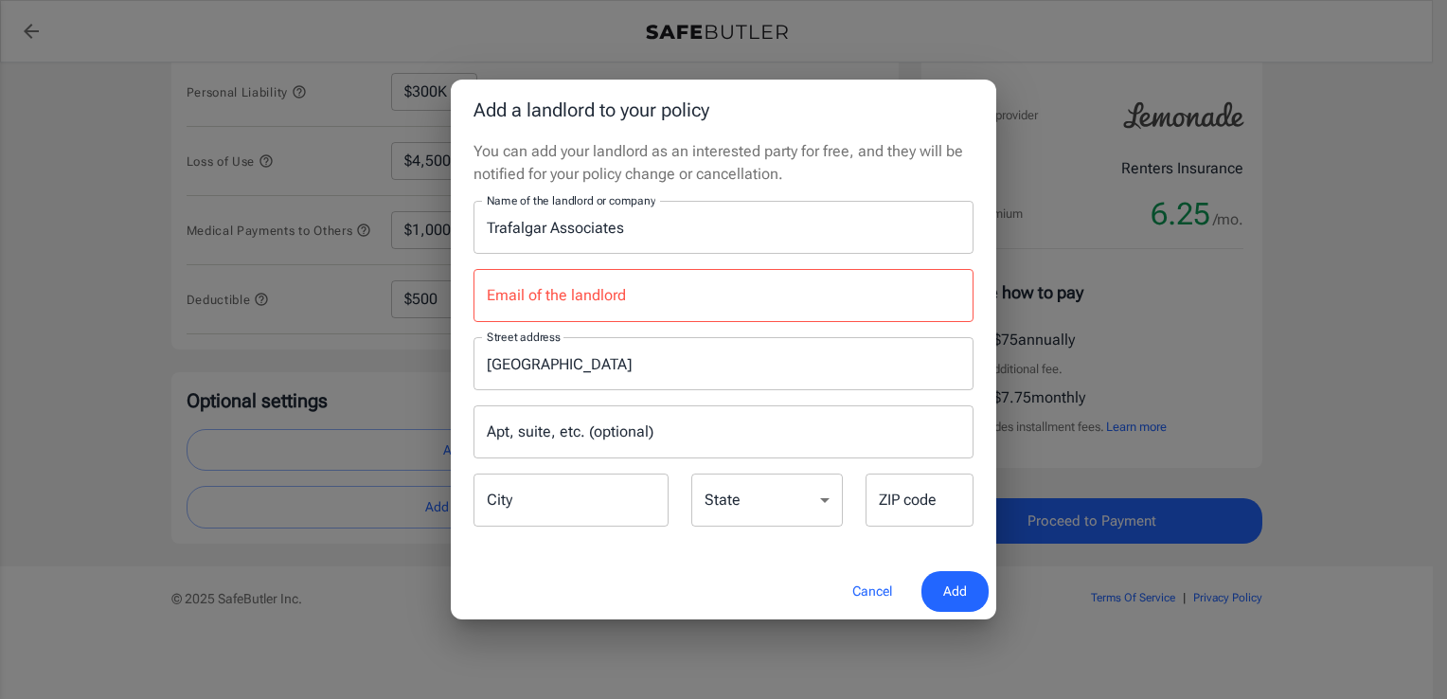
click at [568, 511] on input "City" at bounding box center [571, 500] width 195 height 53
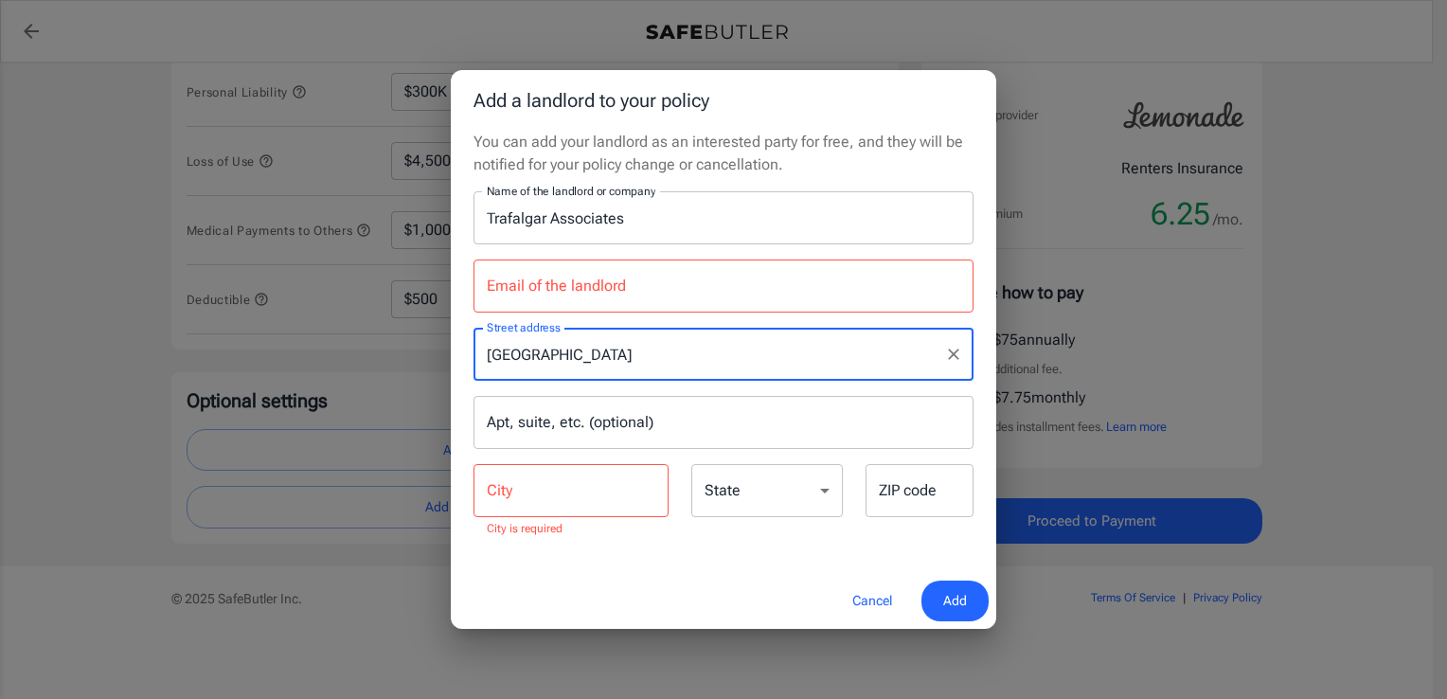
drag, startPoint x: 590, startPoint y: 369, endPoint x: 750, endPoint y: 373, distance: 160.1
click at [750, 373] on div "[GEOGRAPHIC_DATA] address" at bounding box center [724, 354] width 500 height 53
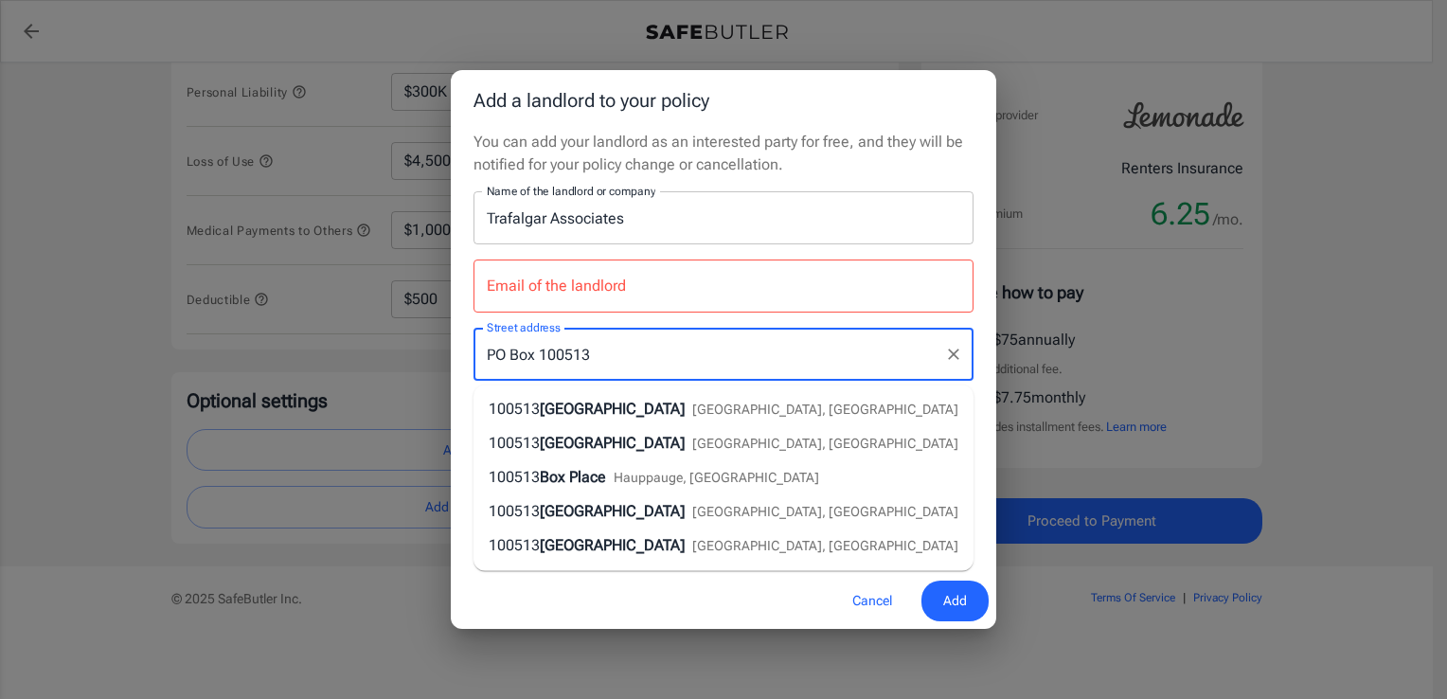
type input "PO Box 100513"
click at [1337, 421] on div "Add a landlord to your policy You can add your landlord as an interested party …" at bounding box center [723, 349] width 1447 height 699
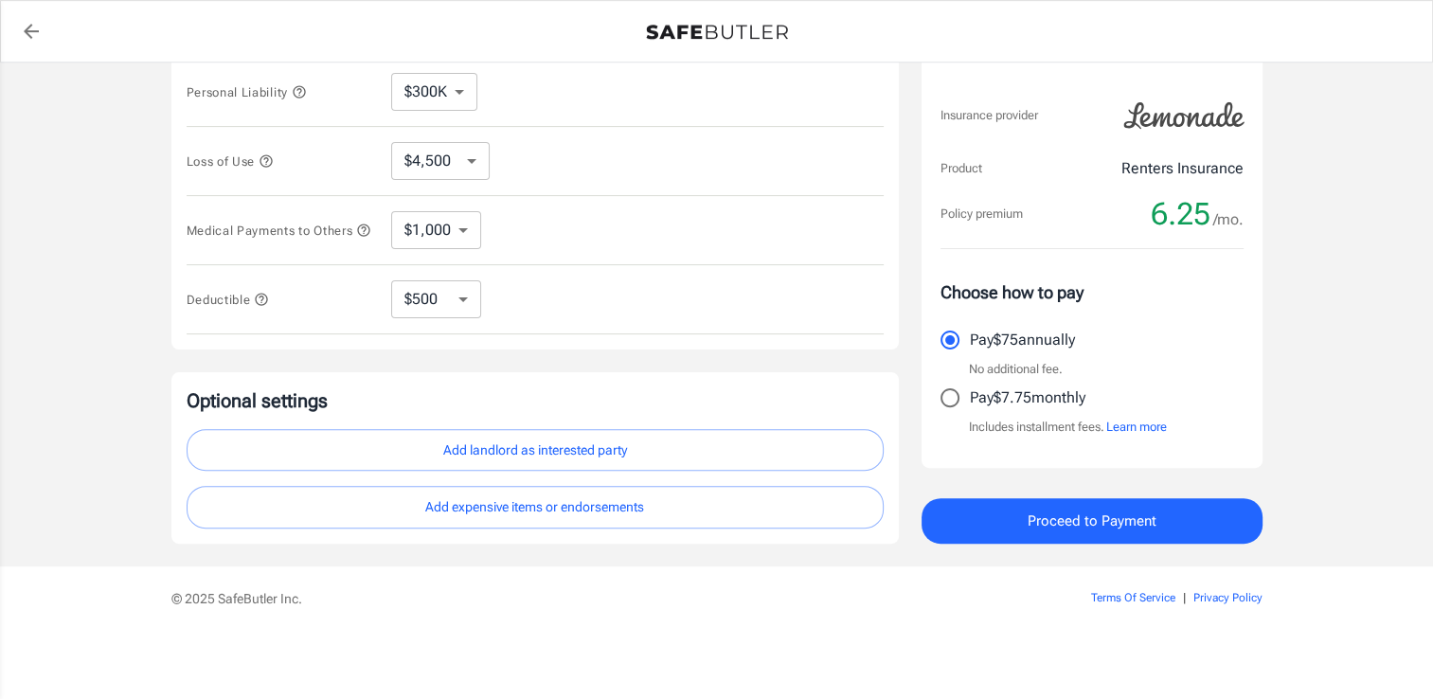
click at [728, 453] on button "Add landlord as interested party" at bounding box center [535, 450] width 697 height 43
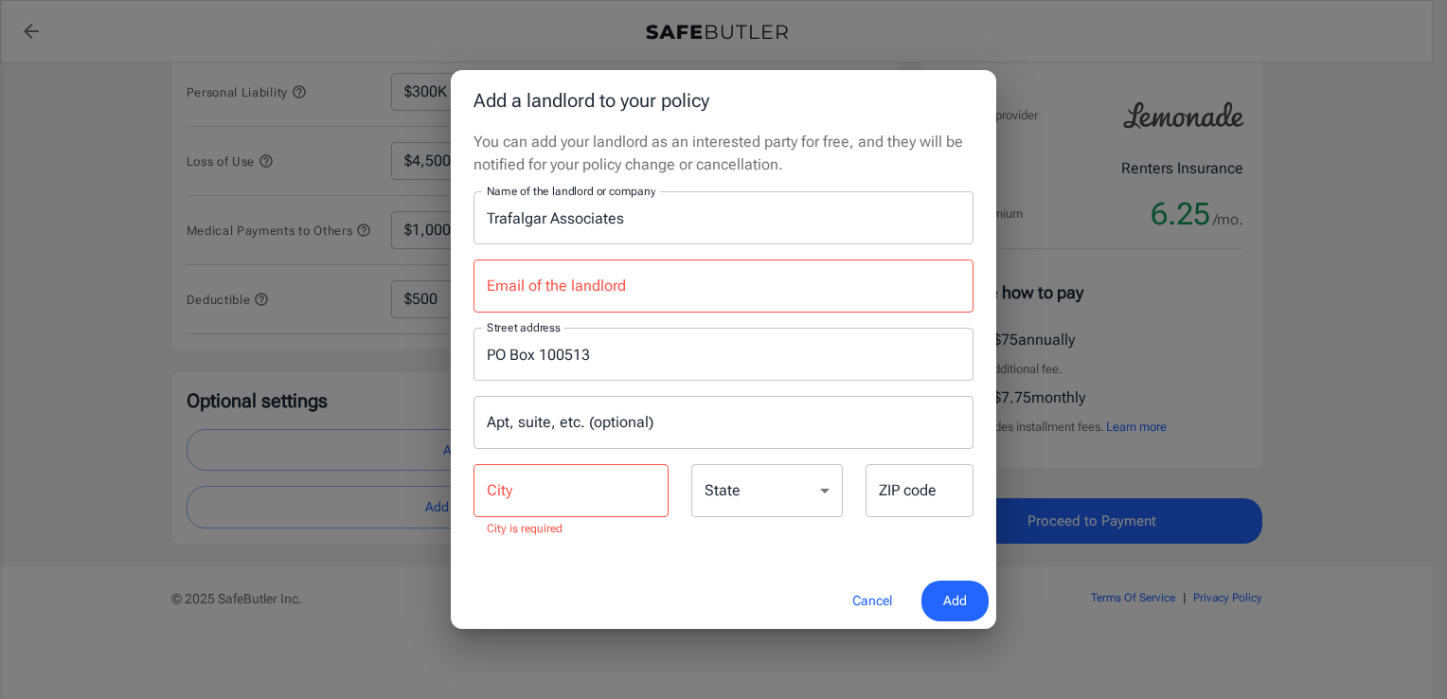
click at [521, 491] on input "City" at bounding box center [571, 490] width 195 height 53
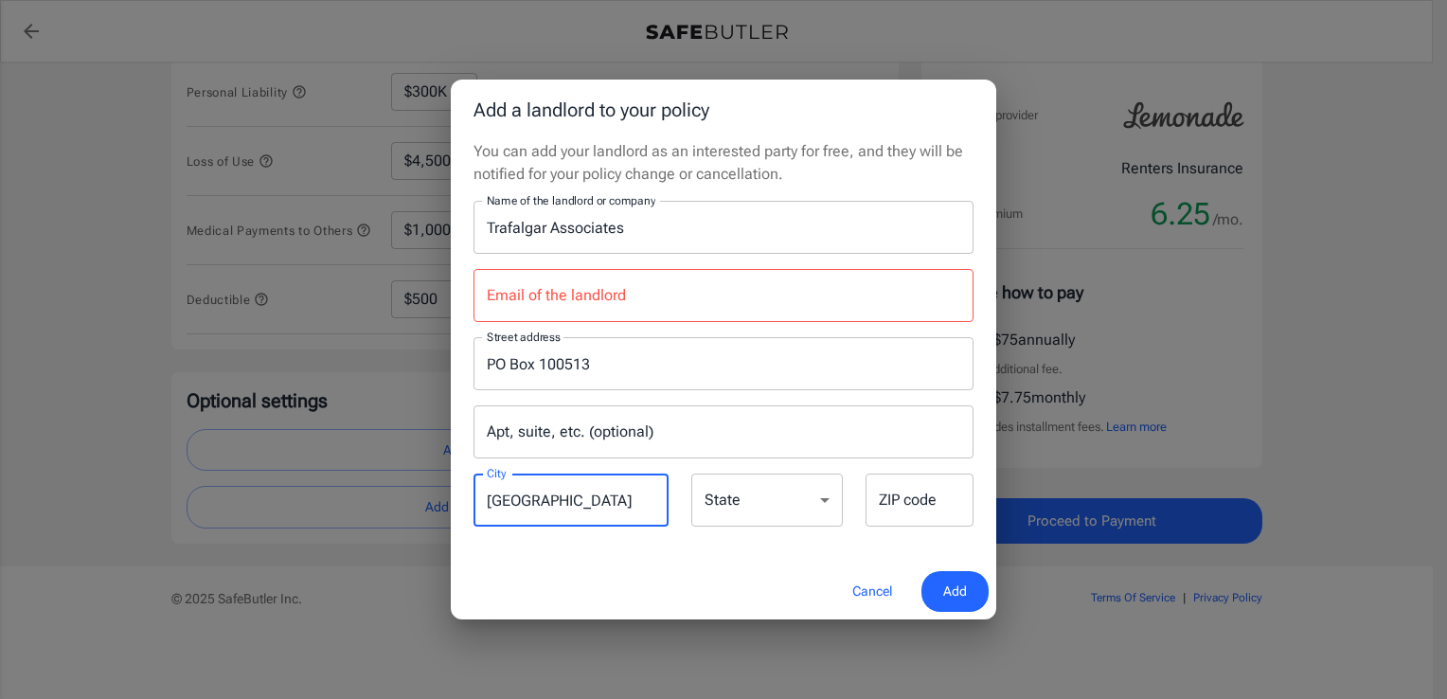
type input "[GEOGRAPHIC_DATA]"
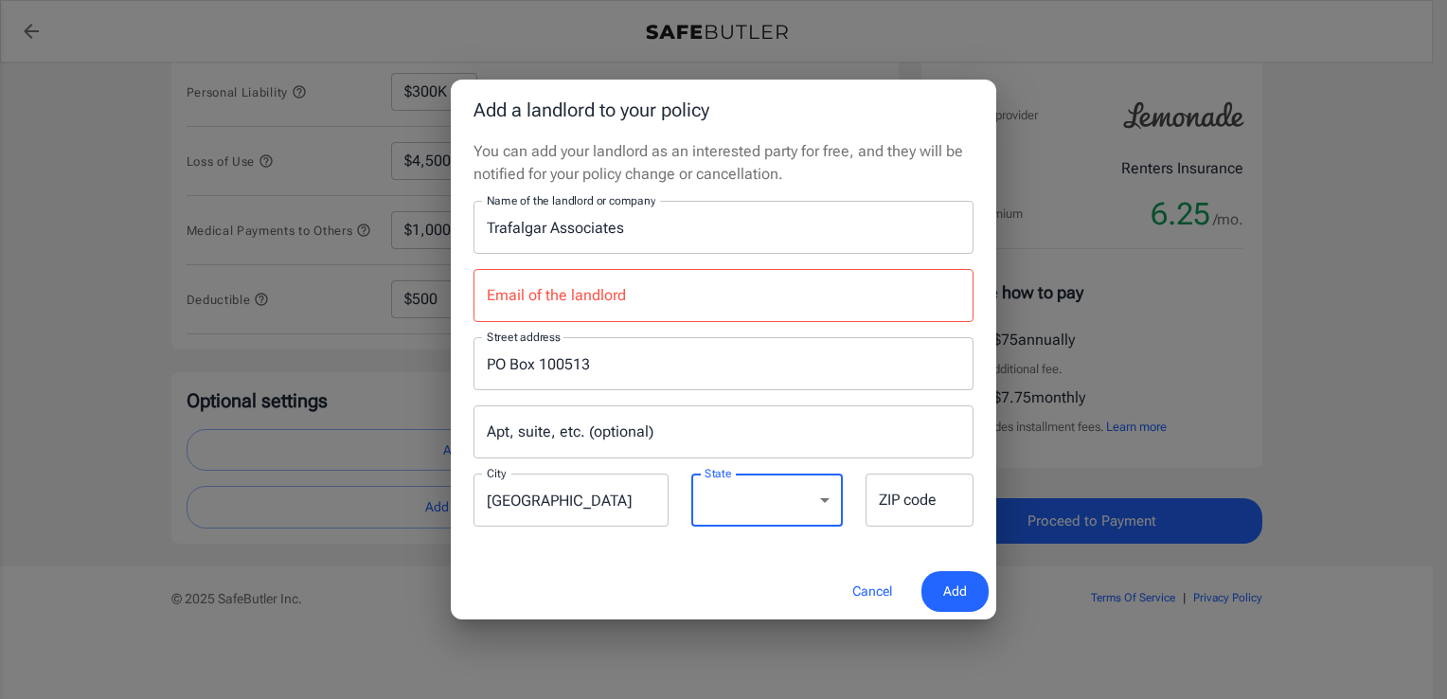
click at [761, 502] on select "[US_STATE] [US_STATE] [US_STATE] [US_STATE] [US_STATE] [US_STATE] [US_STATE] [U…" at bounding box center [767, 500] width 152 height 53
select select "SC"
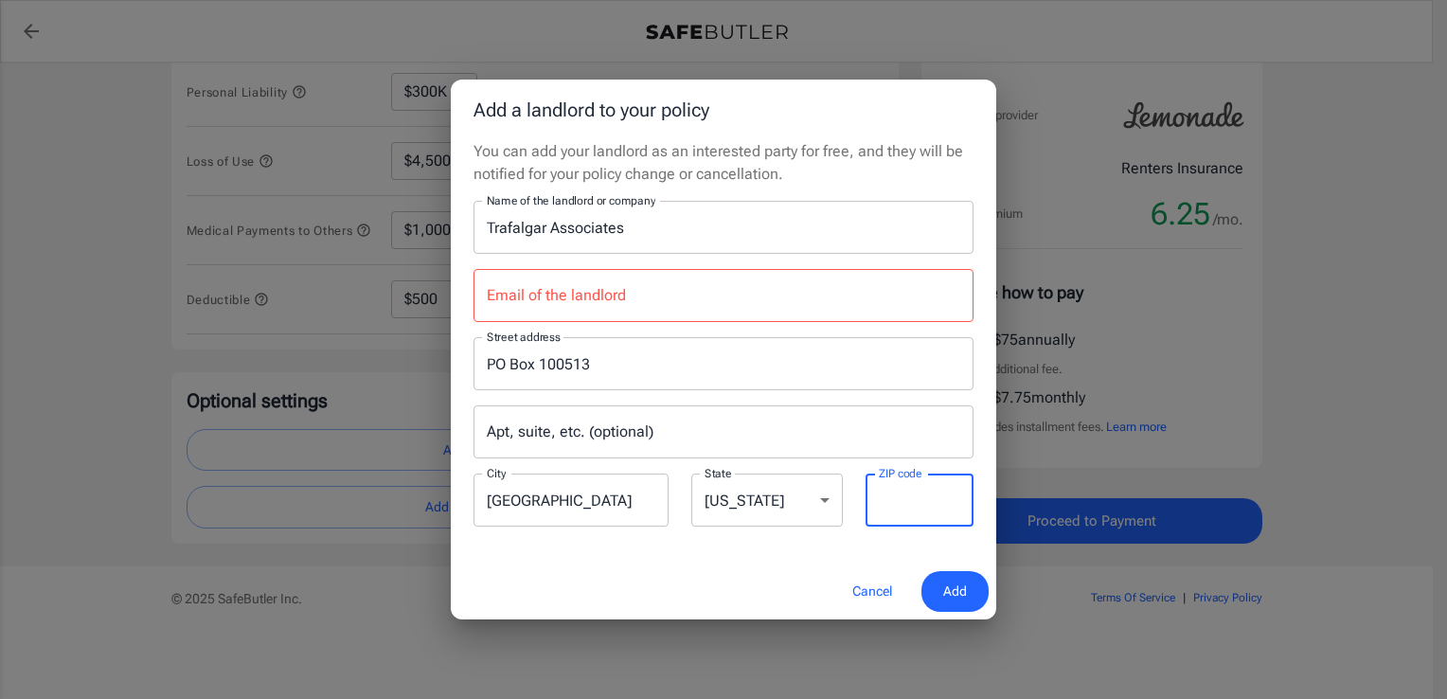
click at [914, 511] on input "ZIP code" at bounding box center [920, 500] width 108 height 53
type input "29502"
click at [943, 593] on span "Add" at bounding box center [955, 592] width 24 height 24
click at [585, 304] on input "Email of the landlord" at bounding box center [724, 295] width 500 height 53
click at [1354, 247] on div "Add a landlord to your policy You can add your landlord as an interested party …" at bounding box center [723, 349] width 1447 height 699
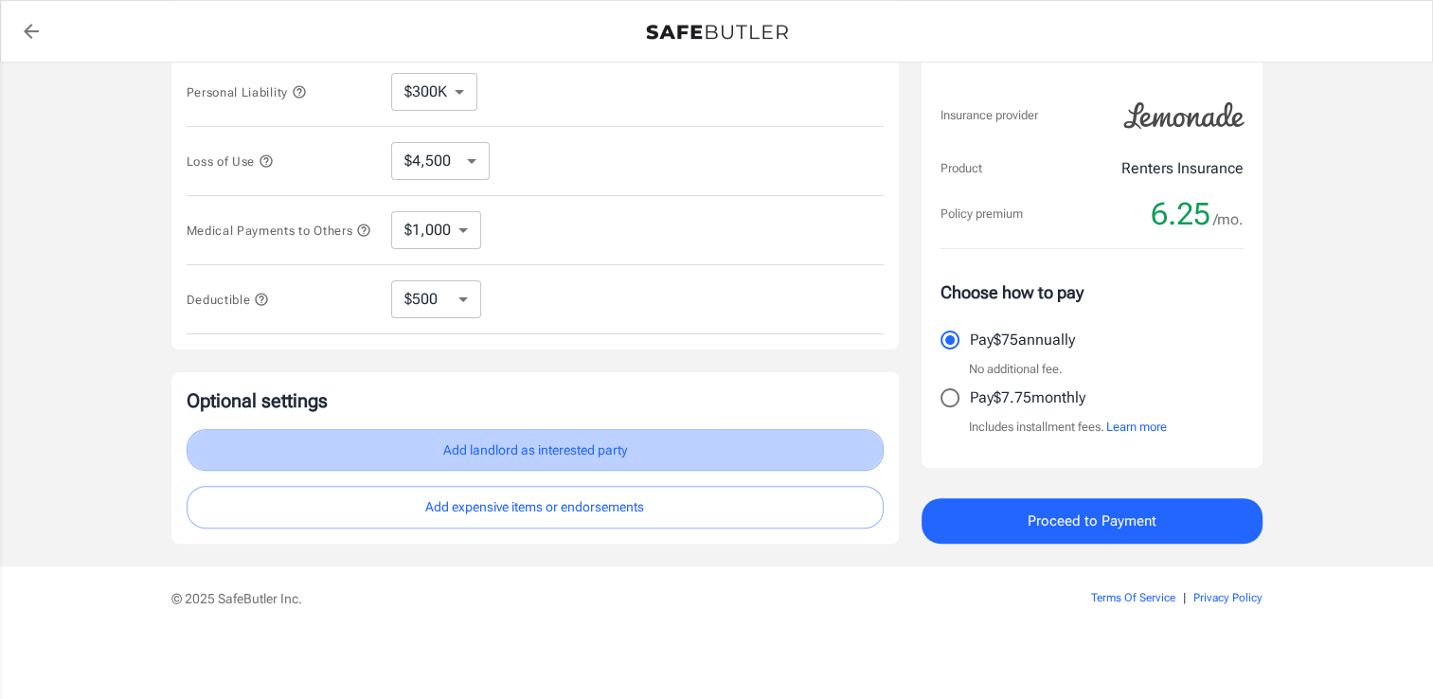
click at [769, 464] on button "Add landlord as interested party" at bounding box center [535, 450] width 697 height 43
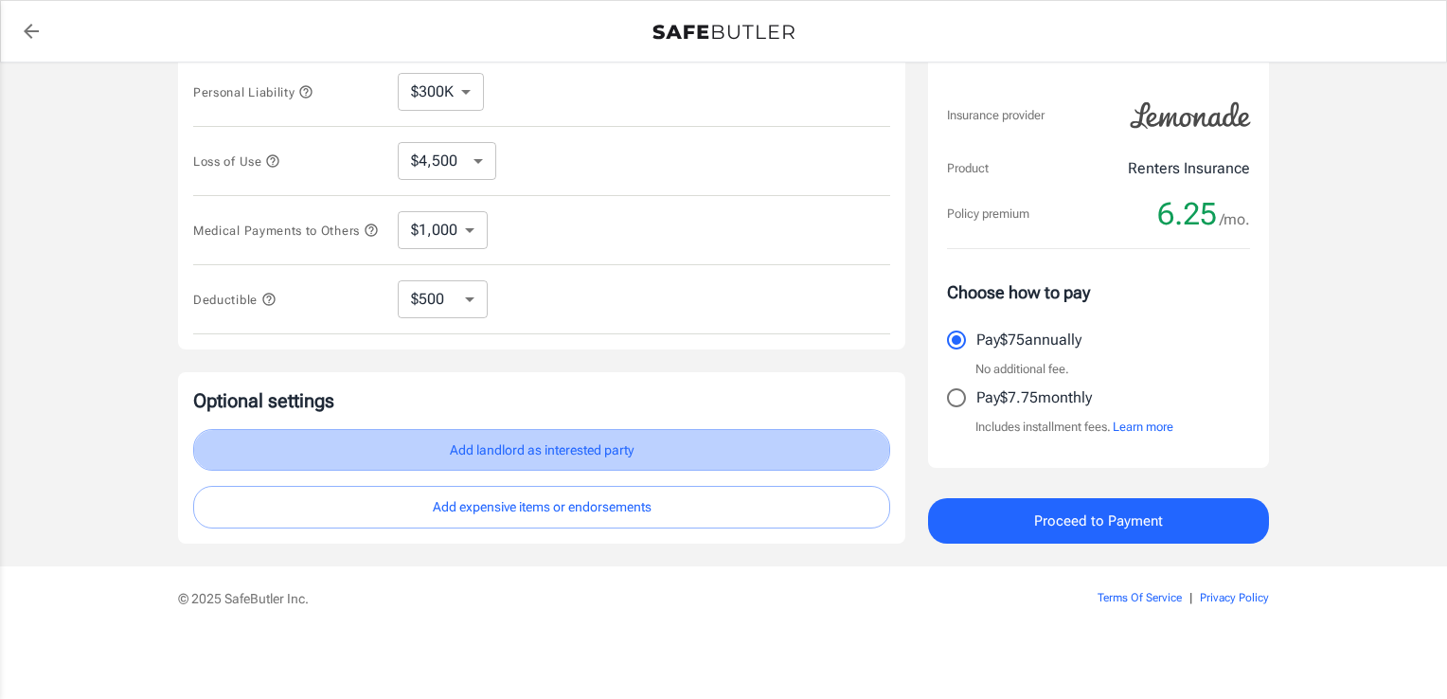
select select "SC"
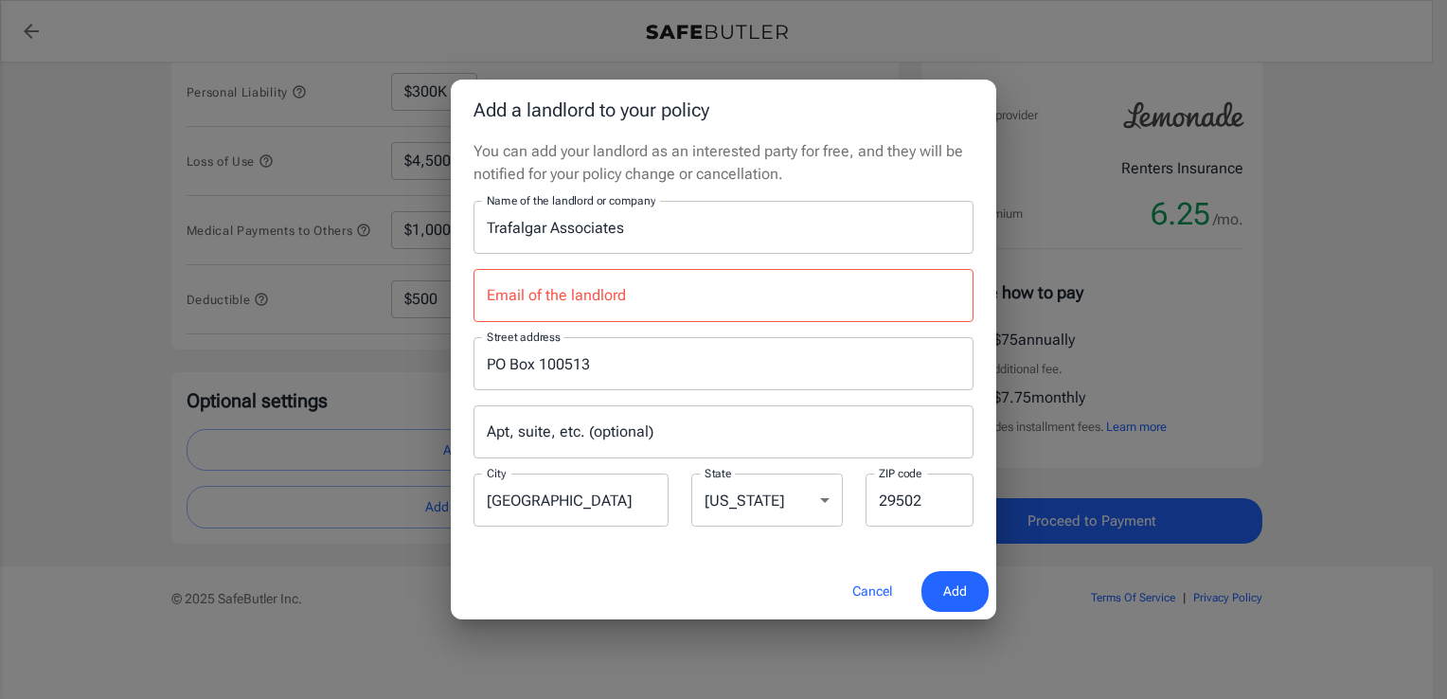
click at [1330, 271] on div "Add a landlord to your policy You can add your landlord as an interested party …" at bounding box center [723, 349] width 1447 height 699
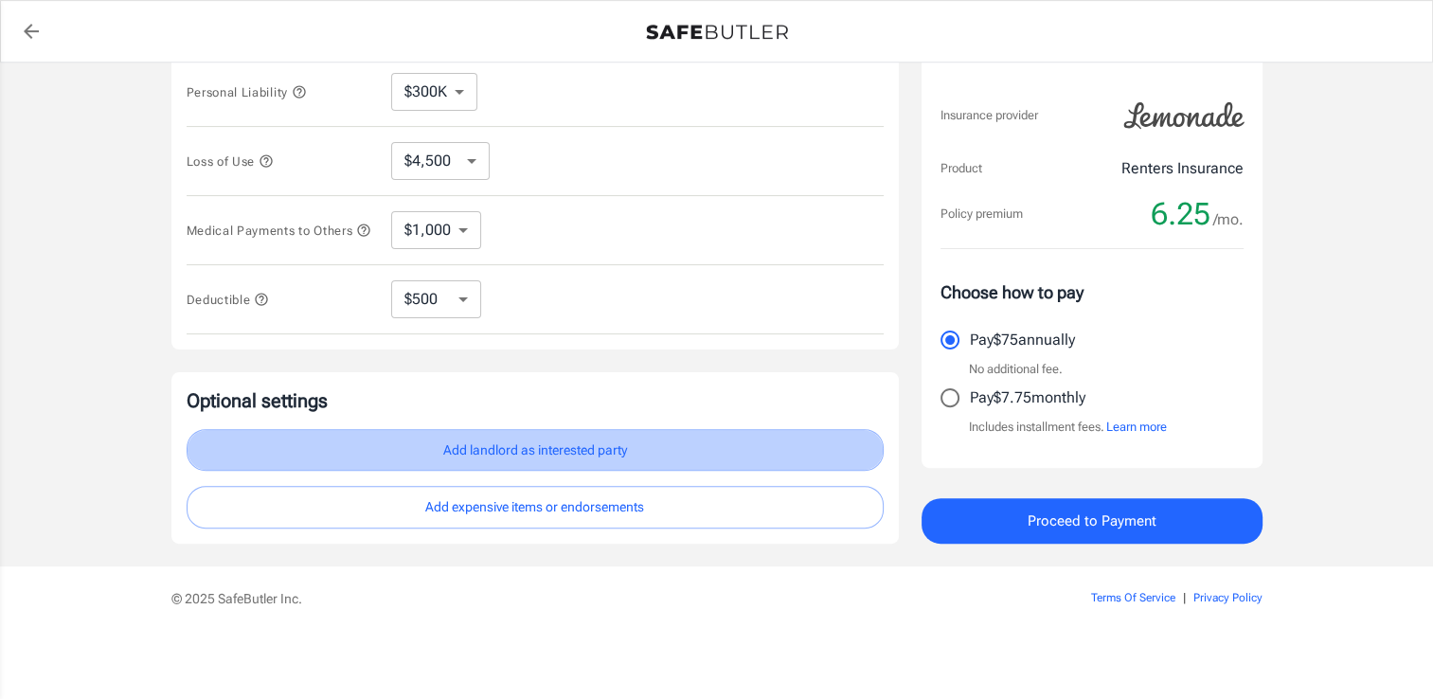
click at [560, 438] on button "Add landlord as interested party" at bounding box center [535, 450] width 697 height 43
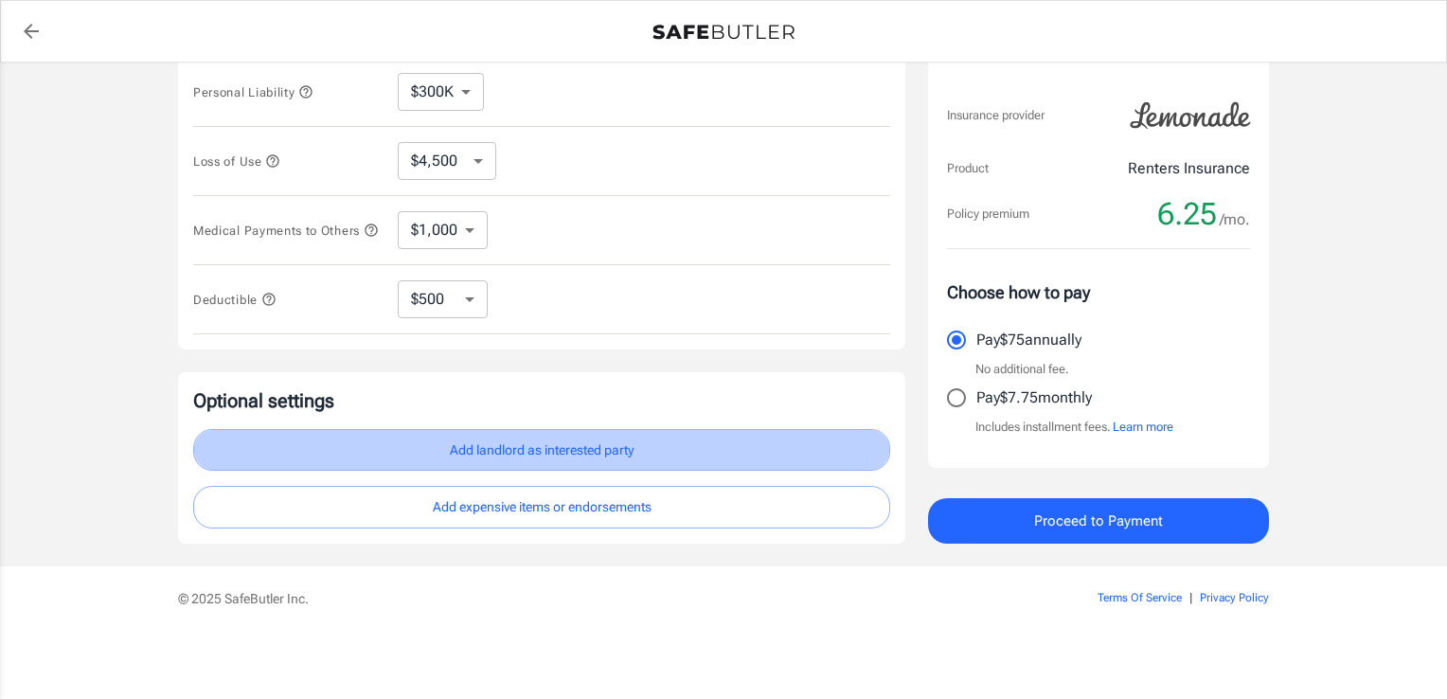
select select "SC"
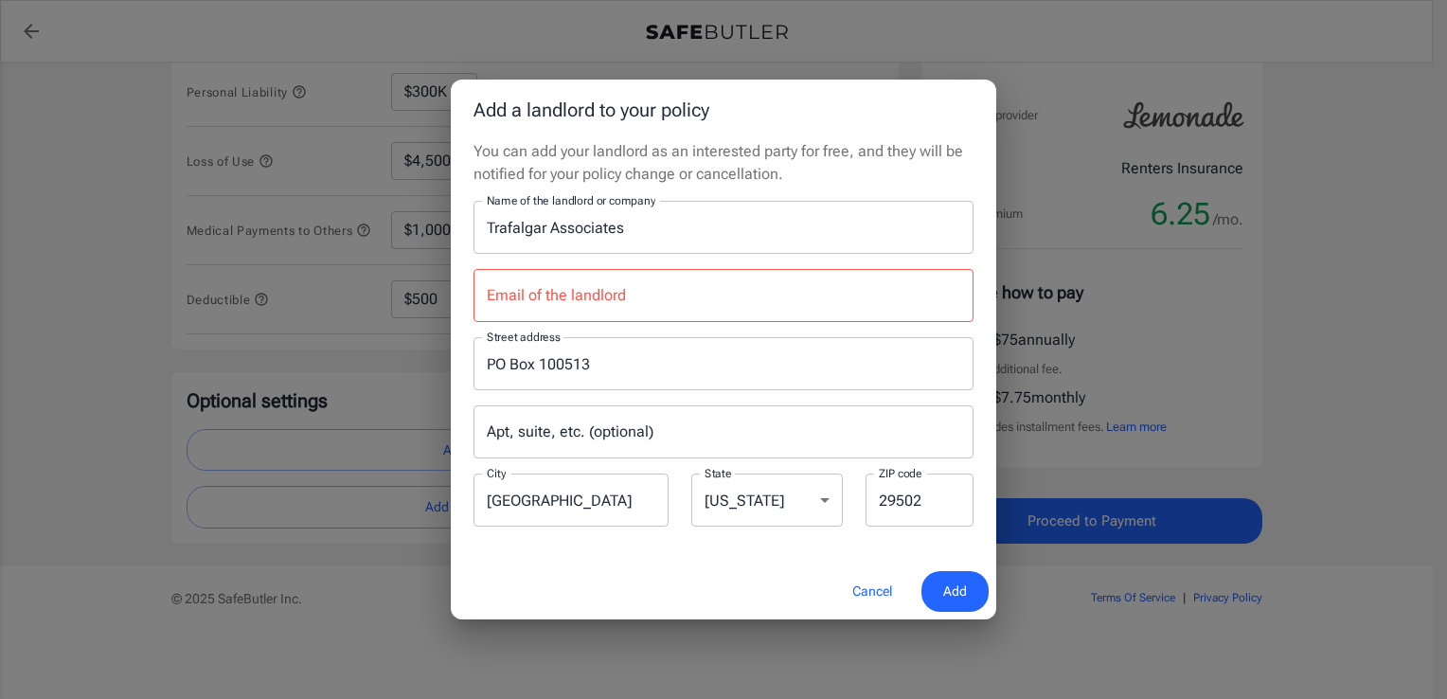
click at [1138, 275] on div "Add a landlord to your policy You can add your landlord as an interested party …" at bounding box center [723, 349] width 1447 height 699
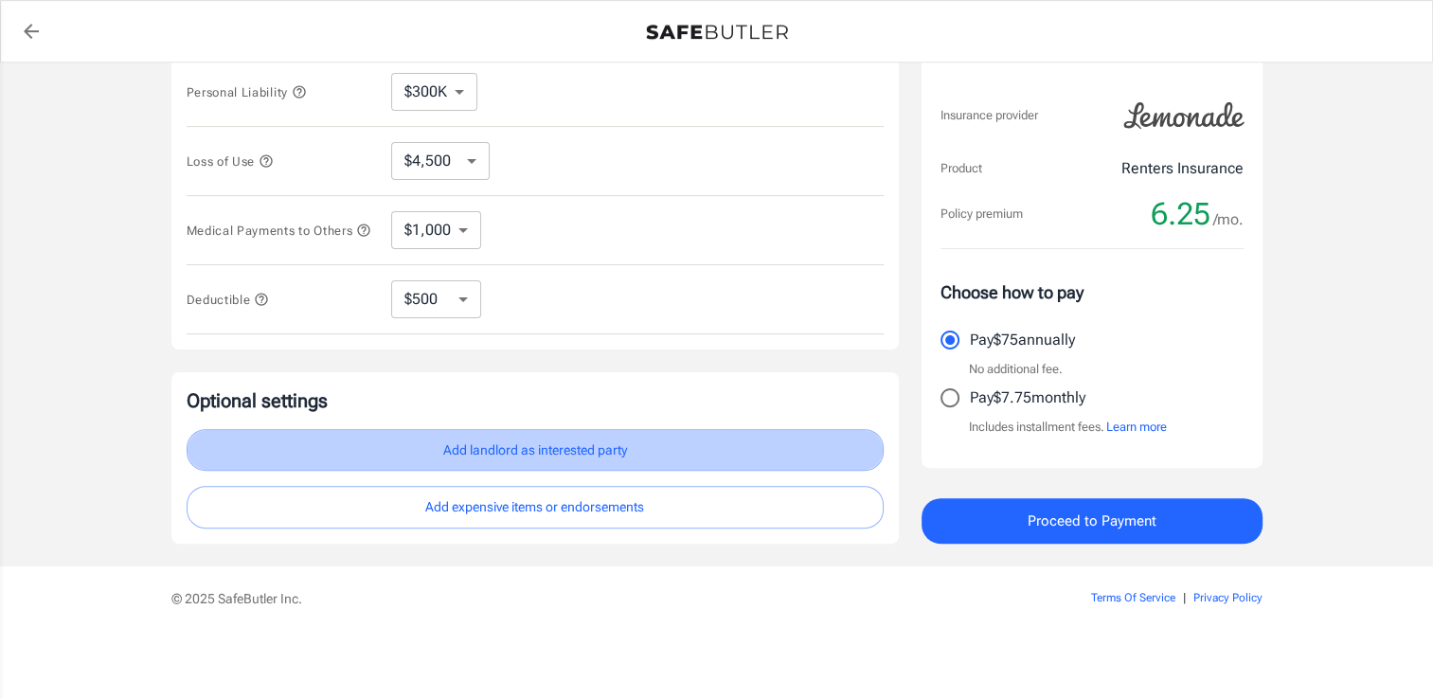
click at [496, 448] on button "Add landlord as interested party" at bounding box center [535, 450] width 697 height 43
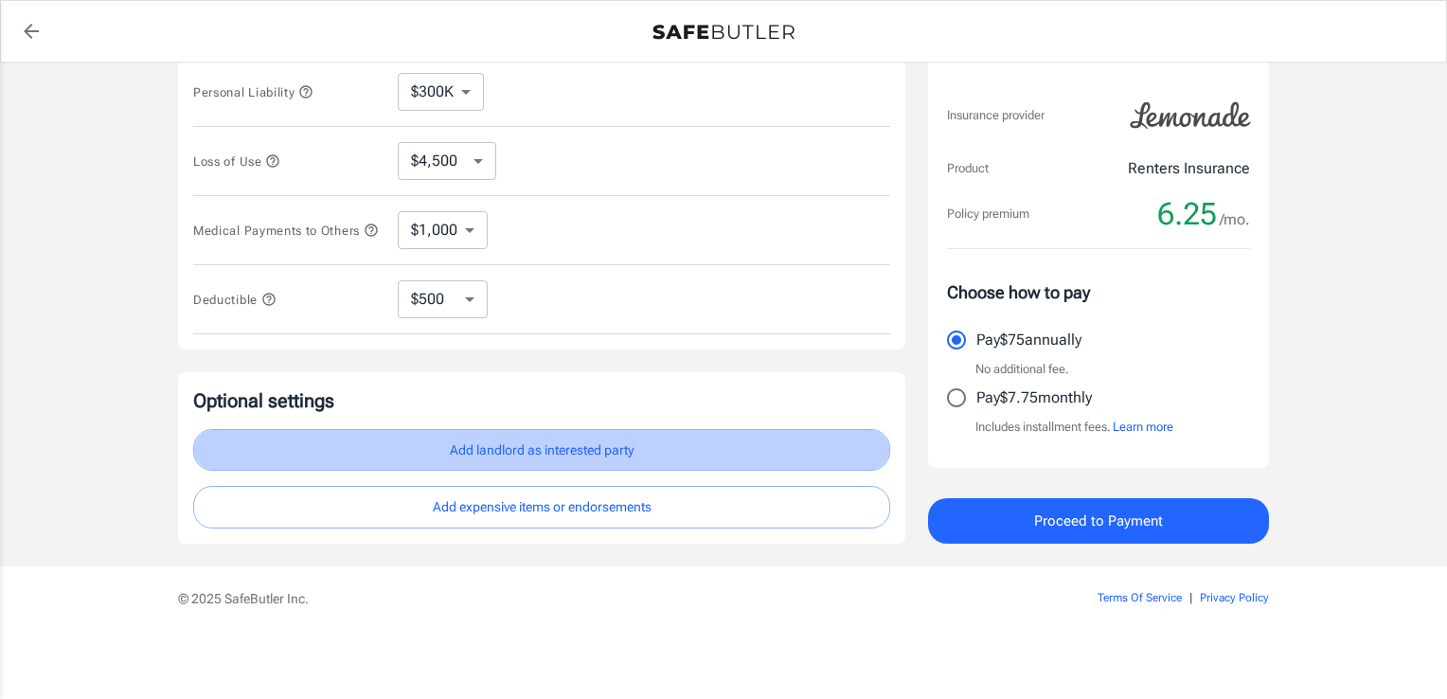
select select "SC"
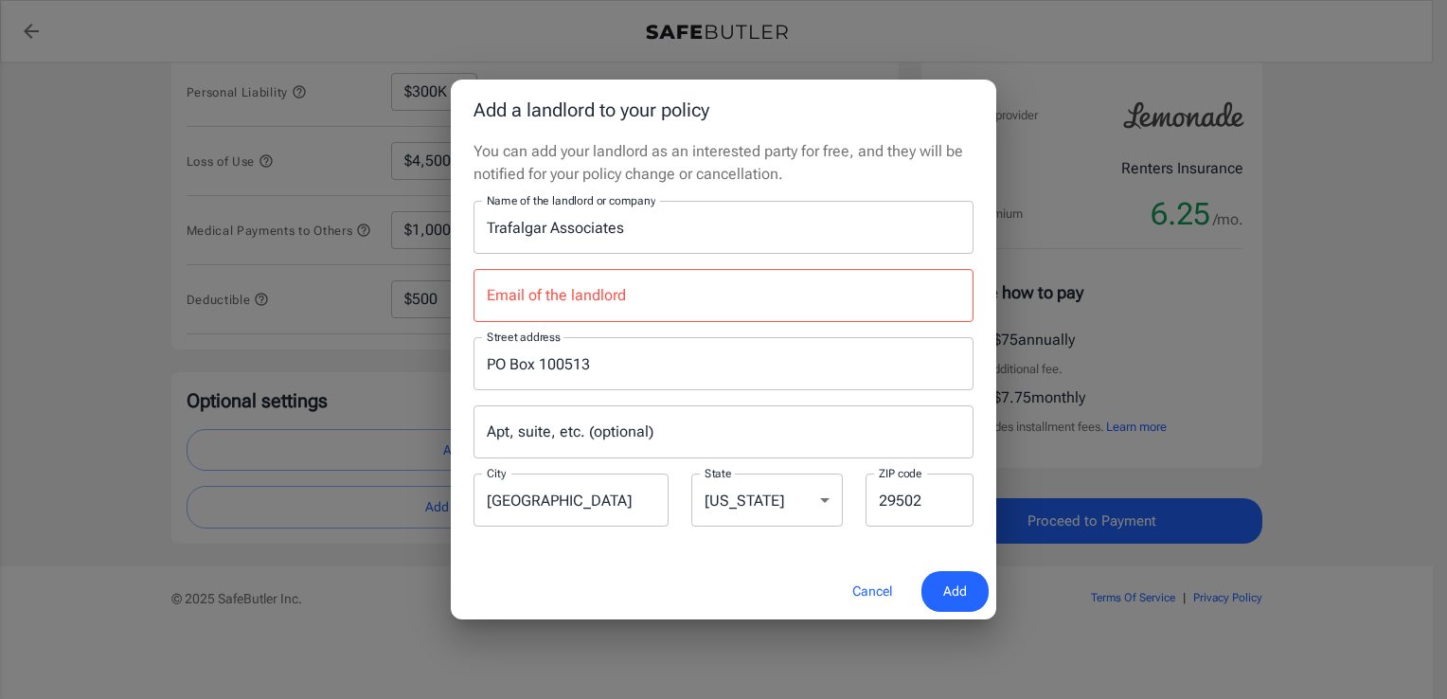
click at [629, 292] on input "Email of the landlord" at bounding box center [724, 295] width 500 height 53
click at [575, 301] on div "Email of the landlord Email of the landlord" at bounding box center [724, 295] width 500 height 53
paste input "[EMAIL_ADDRESS][DOMAIN_NAME]"
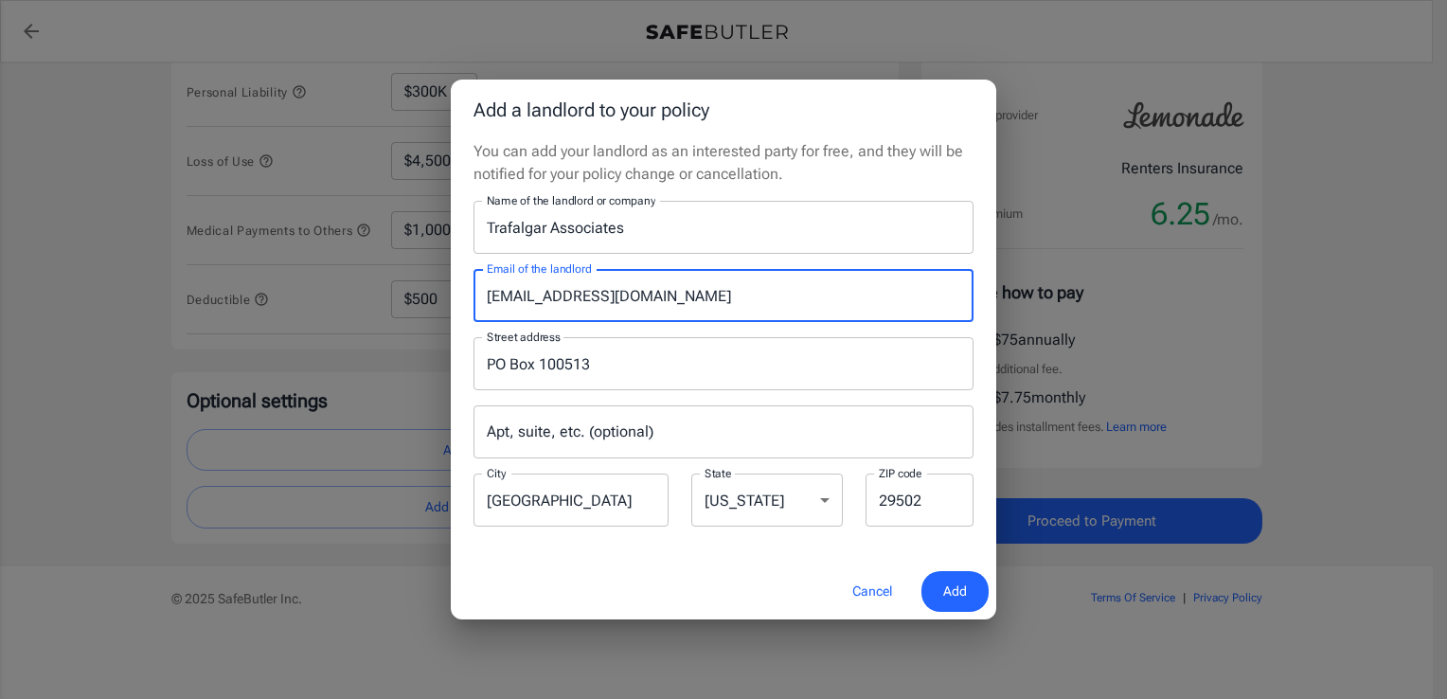
type input "[EMAIL_ADDRESS][DOMAIN_NAME]"
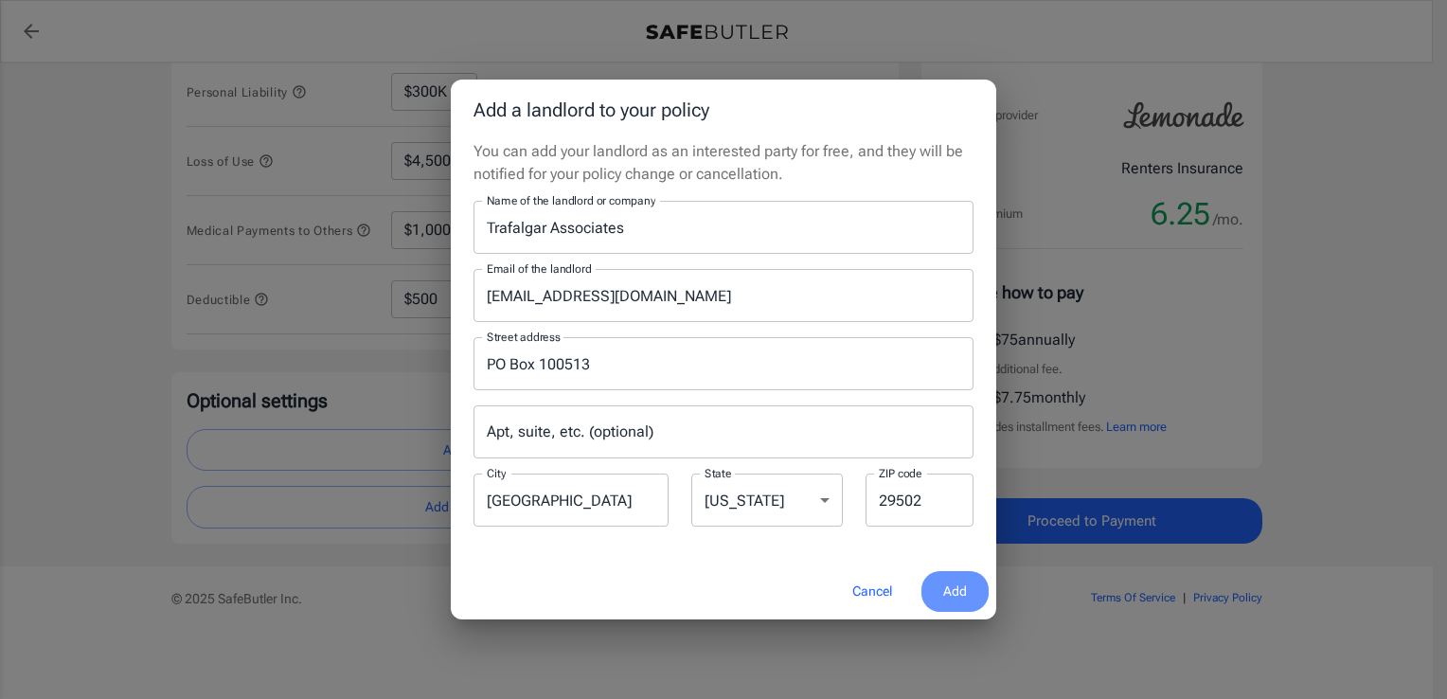
click at [961, 585] on span "Add" at bounding box center [955, 592] width 24 height 24
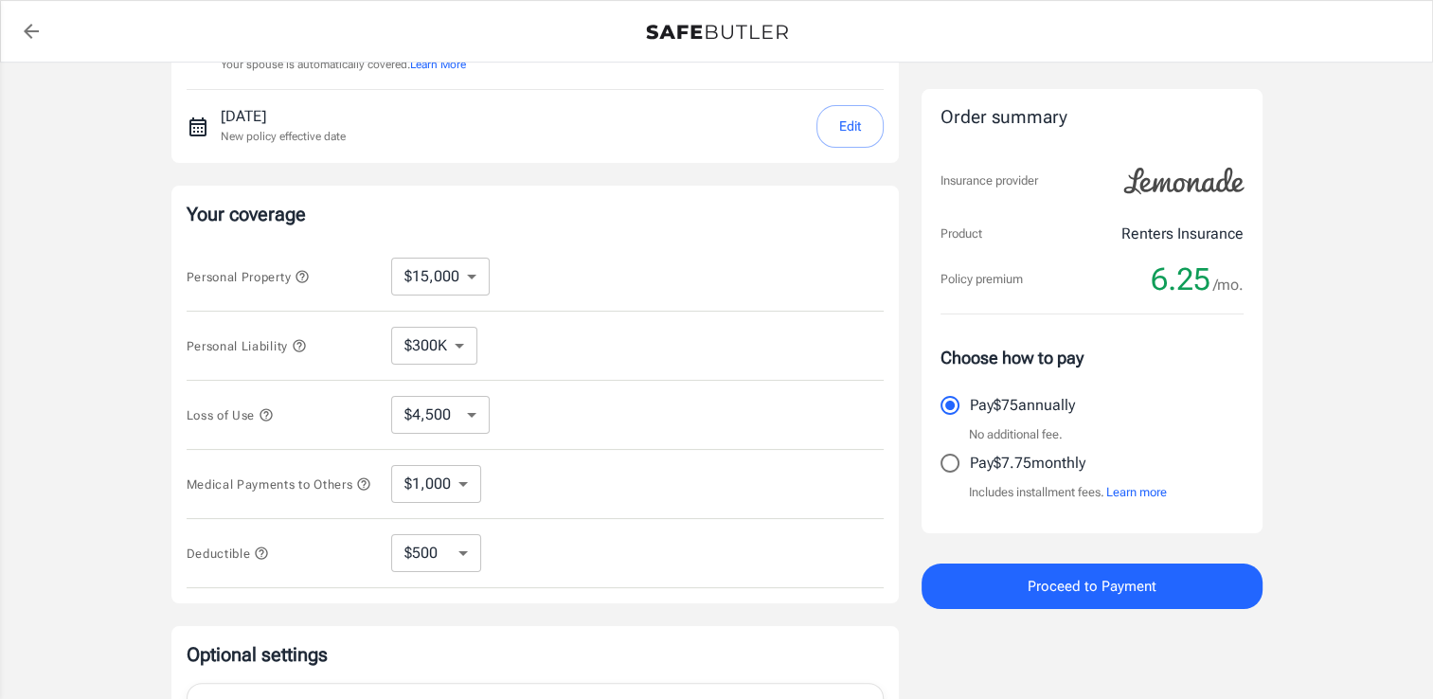
scroll to position [34, 0]
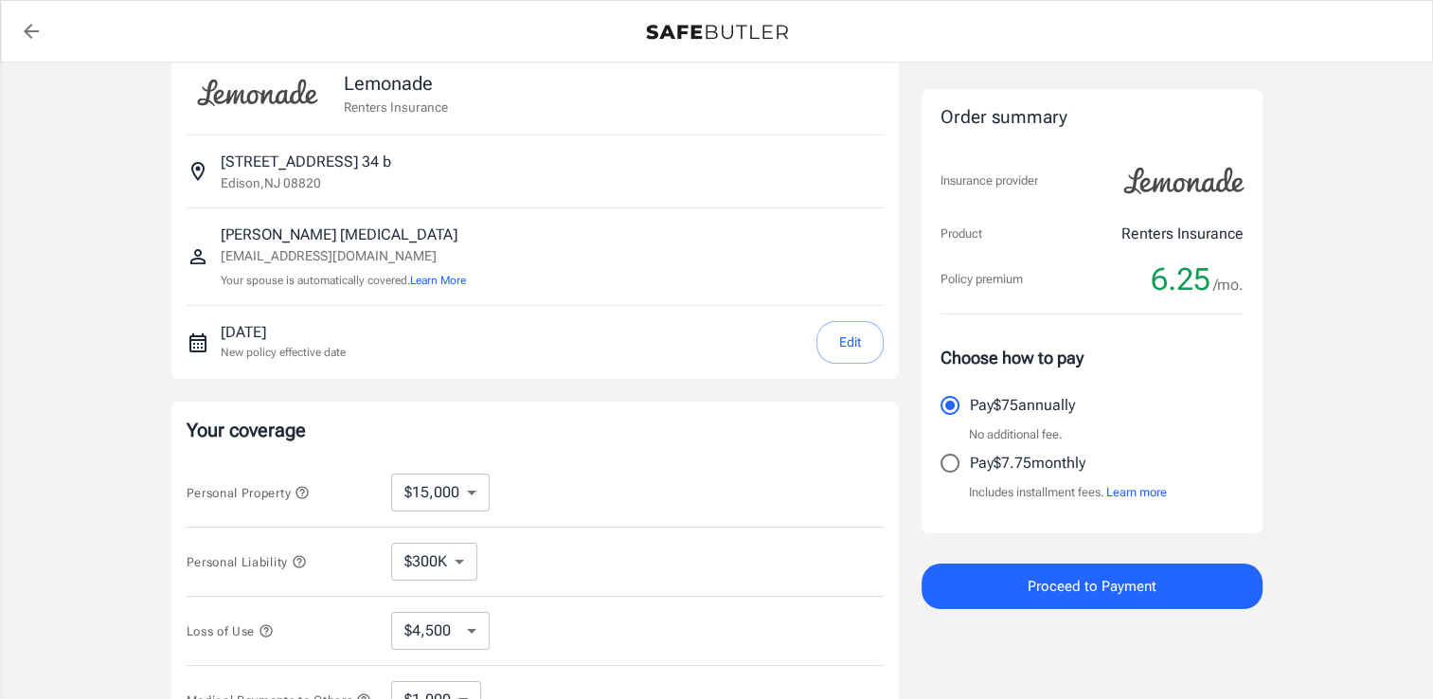
click at [306, 241] on p "[PERSON_NAME][MEDICAL_DATA]" at bounding box center [343, 235] width 245 height 23
click at [836, 347] on button "Edit" at bounding box center [849, 342] width 67 height 43
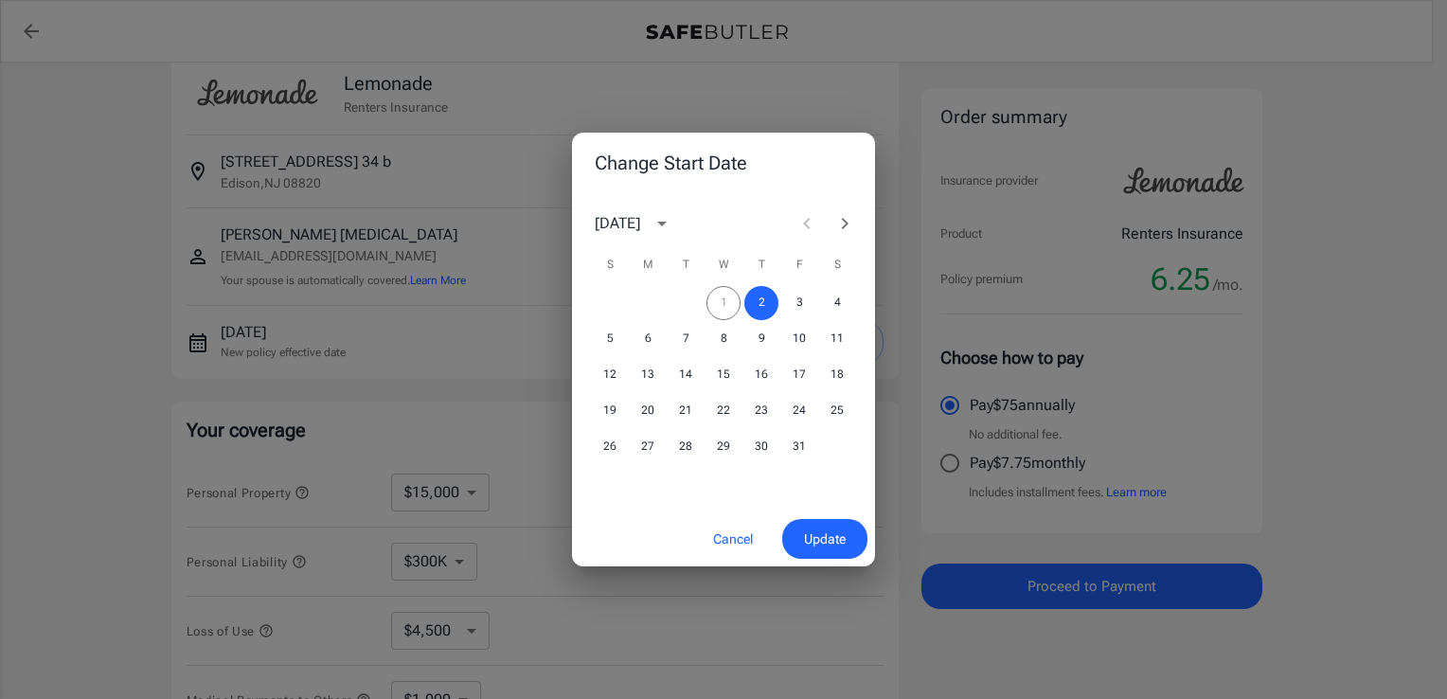
click at [417, 230] on div "Change Start Date [DATE] S M T W T F S 1 2 3 4 5 6 7 8 9 10 11 12 13 14 15 16 1…" at bounding box center [723, 349] width 1447 height 699
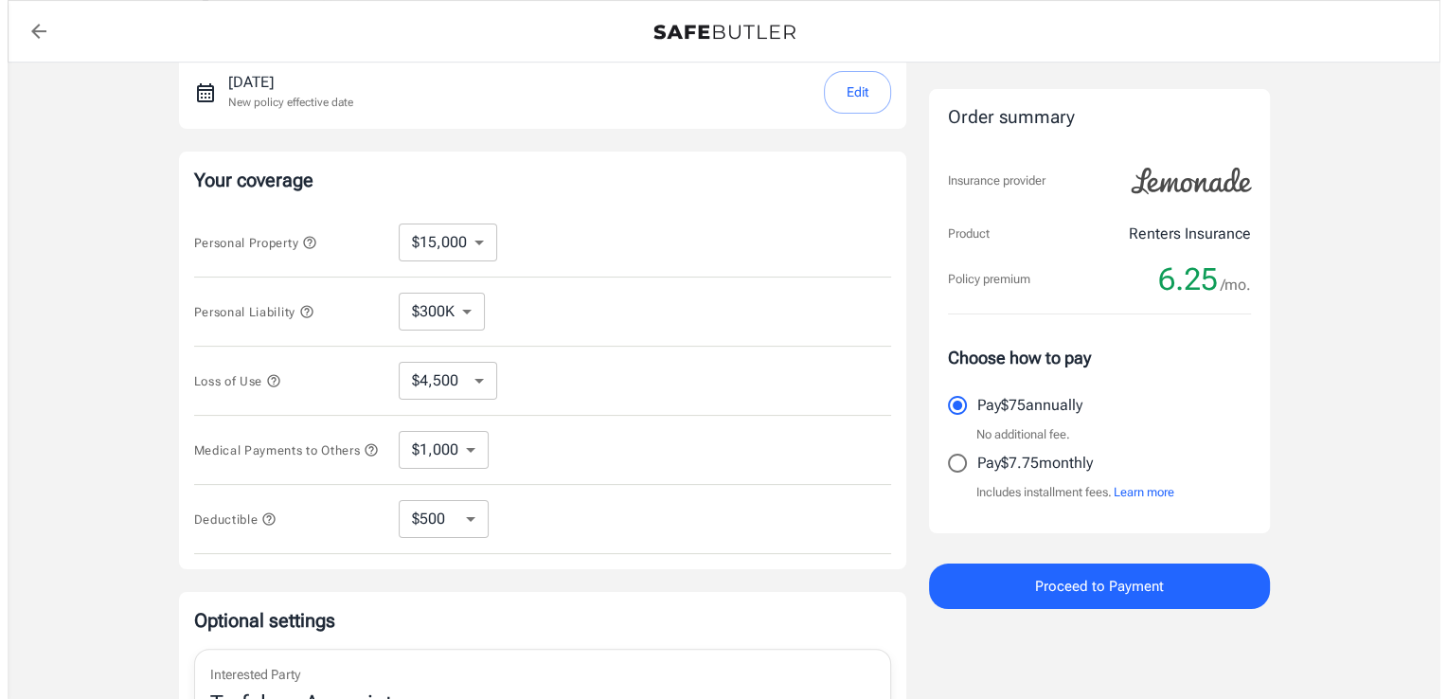
scroll to position [663, 0]
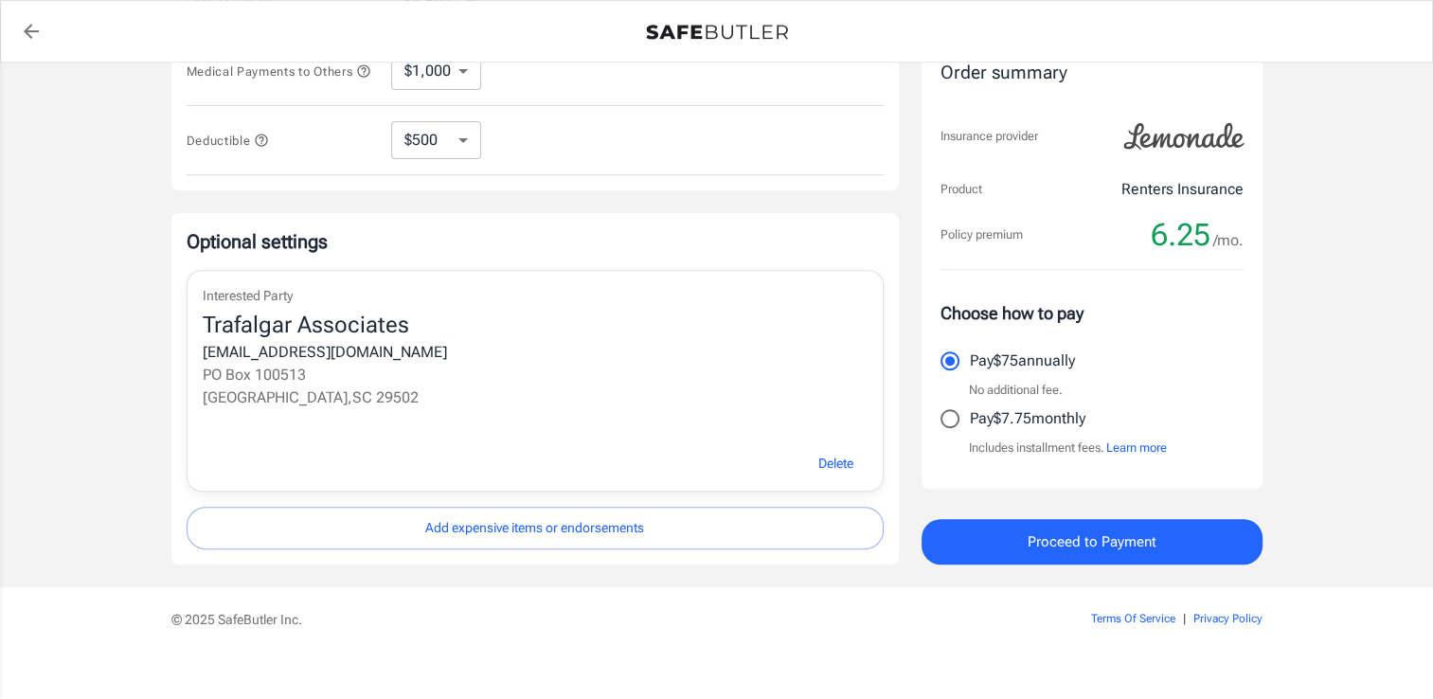
click at [1101, 554] on span "Proceed to Payment" at bounding box center [1092, 541] width 129 height 25
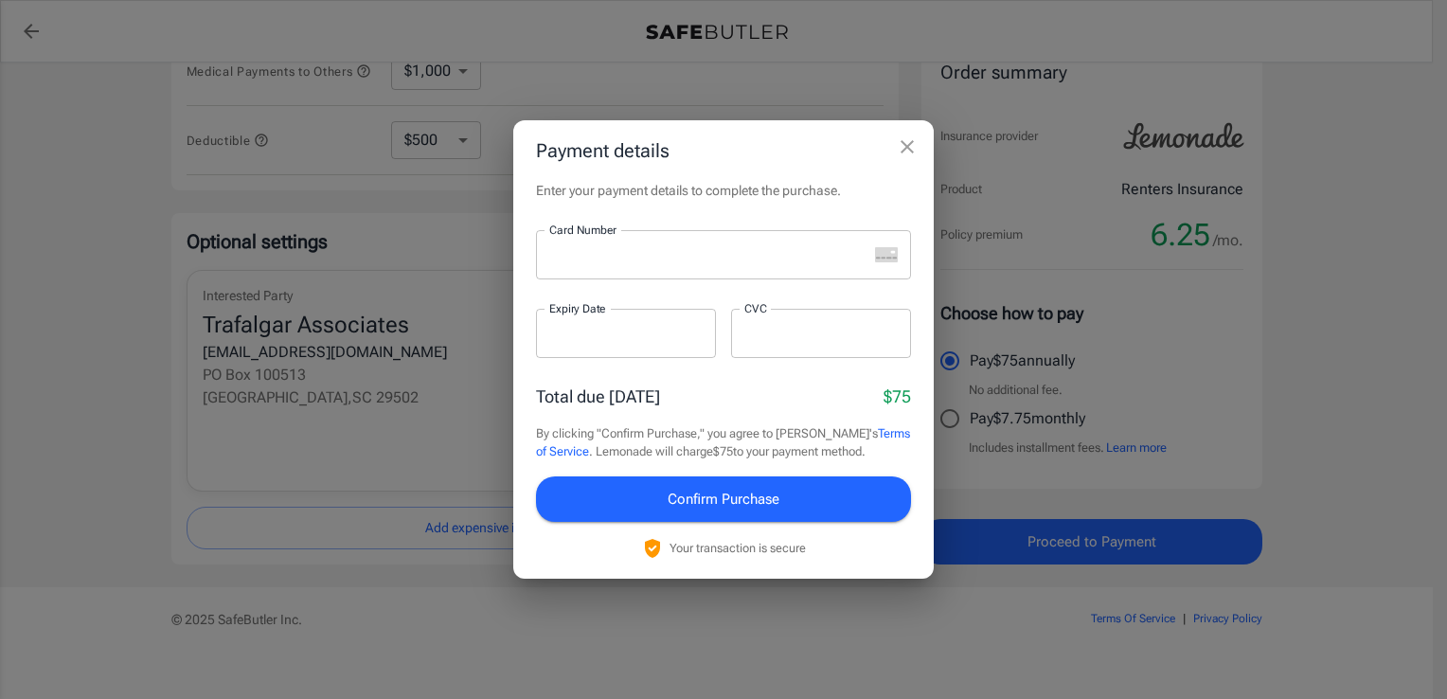
click at [668, 264] on div at bounding box center [702, 254] width 332 height 49
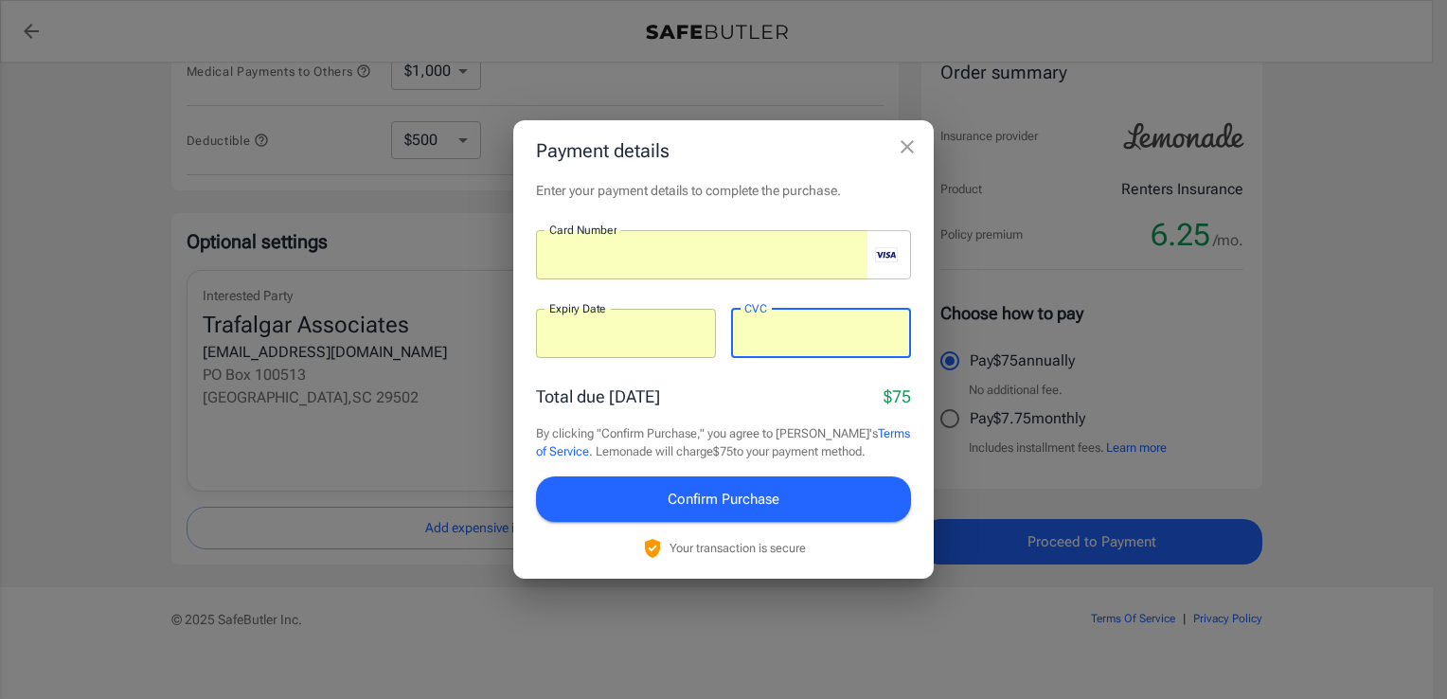
click at [1372, 443] on div "Payment details Enter your payment details to complete the purchase. Card Numbe…" at bounding box center [723, 349] width 1447 height 699
click at [743, 511] on span "Confirm Purchase" at bounding box center [724, 499] width 112 height 25
click at [773, 511] on span "Confirm Purchase" at bounding box center [724, 499] width 112 height 25
